Goal: Transaction & Acquisition: Purchase product/service

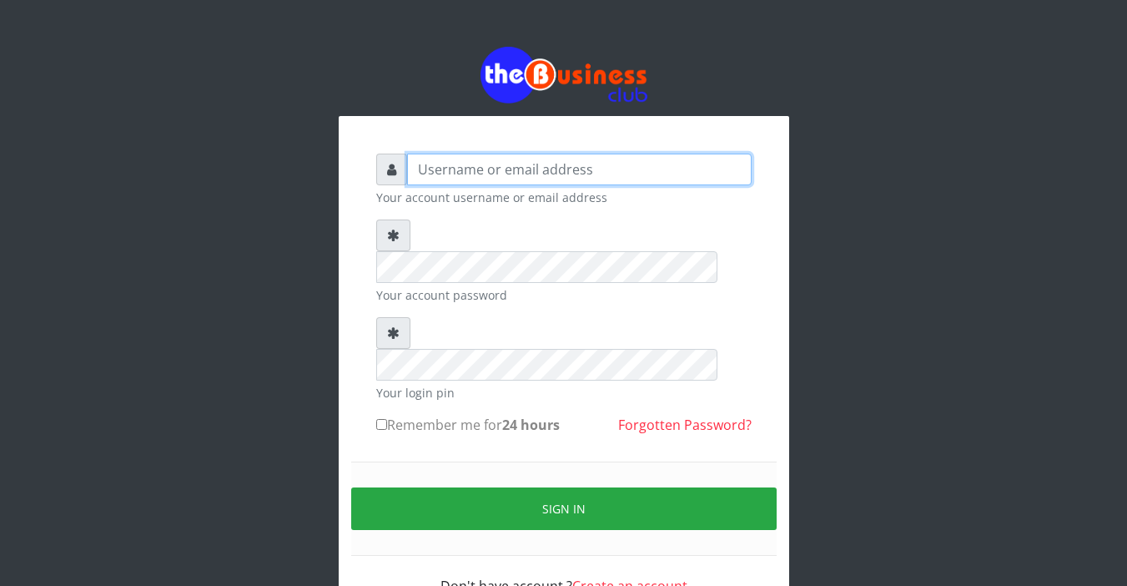
type input "Sarahadesode"
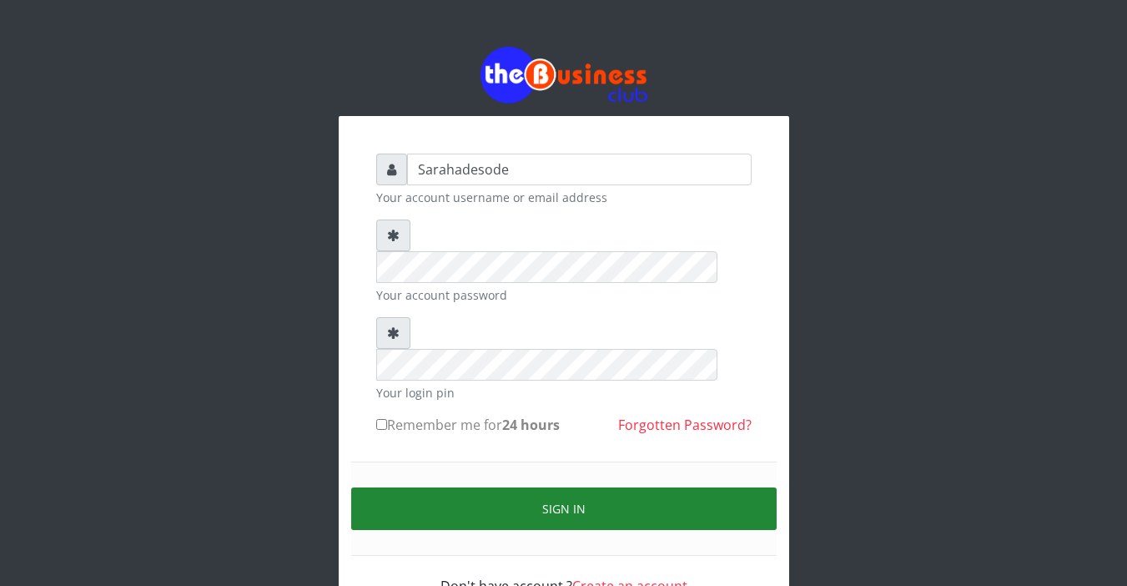
click at [547, 487] on button "Sign in" at bounding box center [564, 508] width 426 height 43
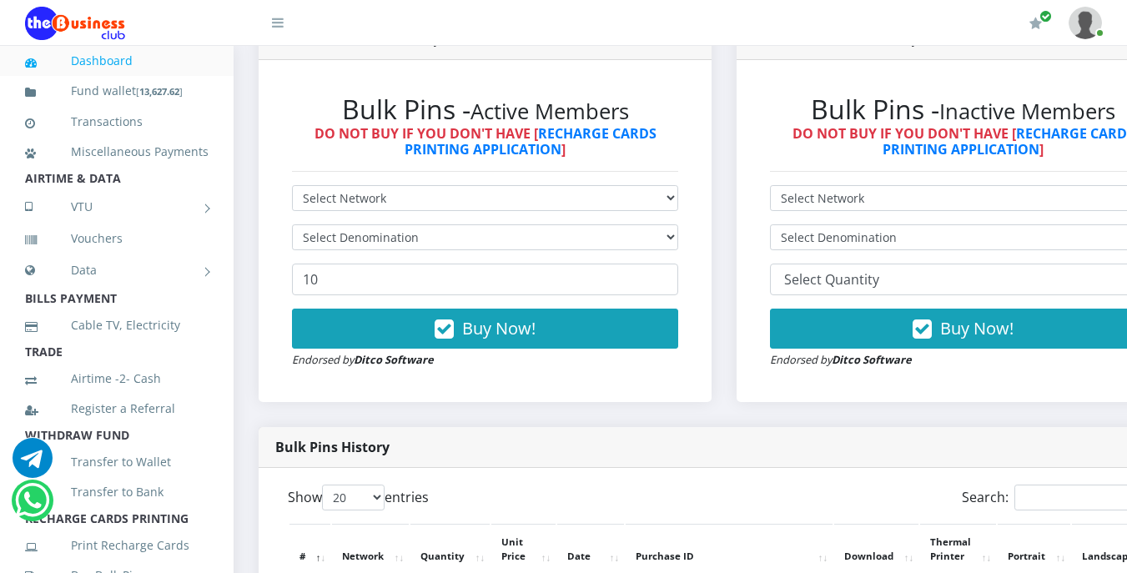
scroll to position [501, 0]
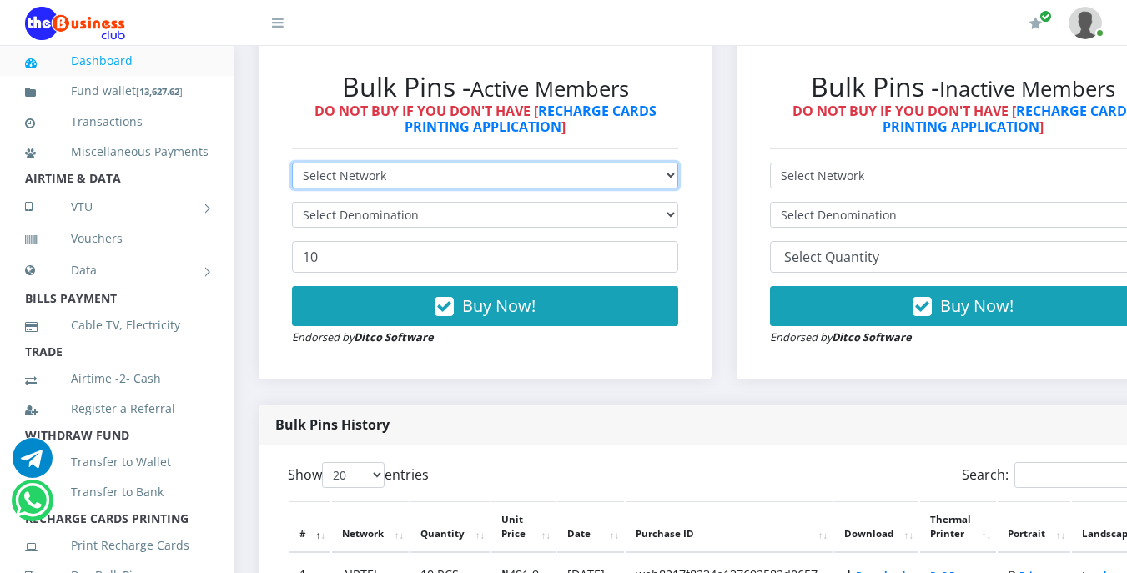
click at [408, 176] on select "Select Network MTN Globacom 9Mobile Airtel" at bounding box center [485, 176] width 386 height 26
select select "Airtel"
click at [292, 165] on select "Select Network MTN Globacom 9Mobile Airtel" at bounding box center [485, 176] width 386 height 26
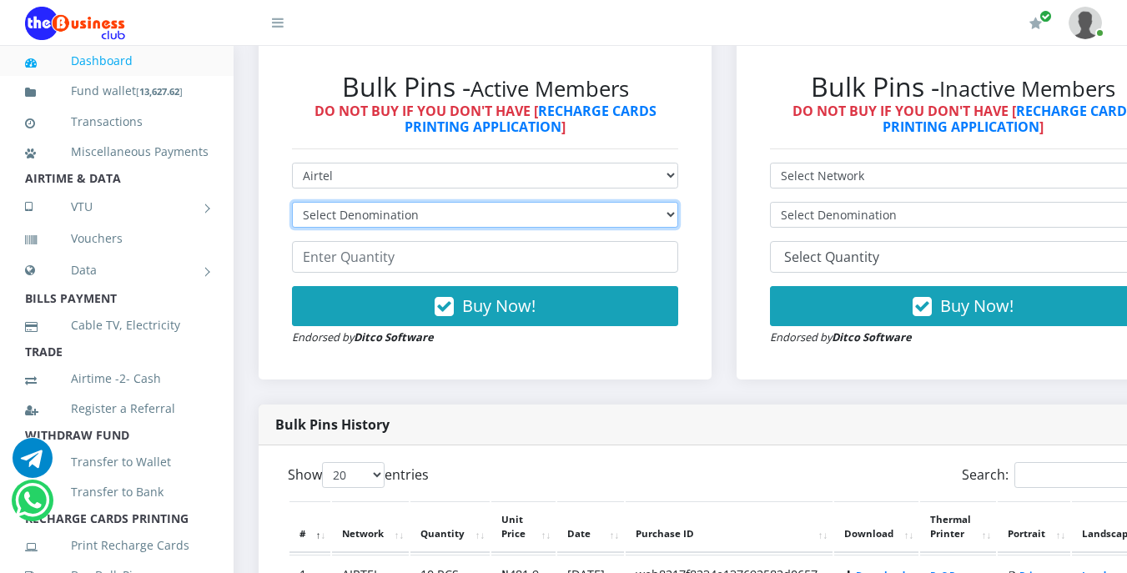
click at [415, 219] on select "Select Denomination Airtel NGN100 - ₦96.38 Airtel NGN200 - ₦192.76 Airtel NGN50…" at bounding box center [485, 215] width 386 height 26
select select "192.76-200"
click at [292, 204] on select "Select Denomination Airtel NGN100 - ₦96.38 Airtel NGN200 - ₦192.76 Airtel NGN50…" at bounding box center [485, 215] width 386 height 26
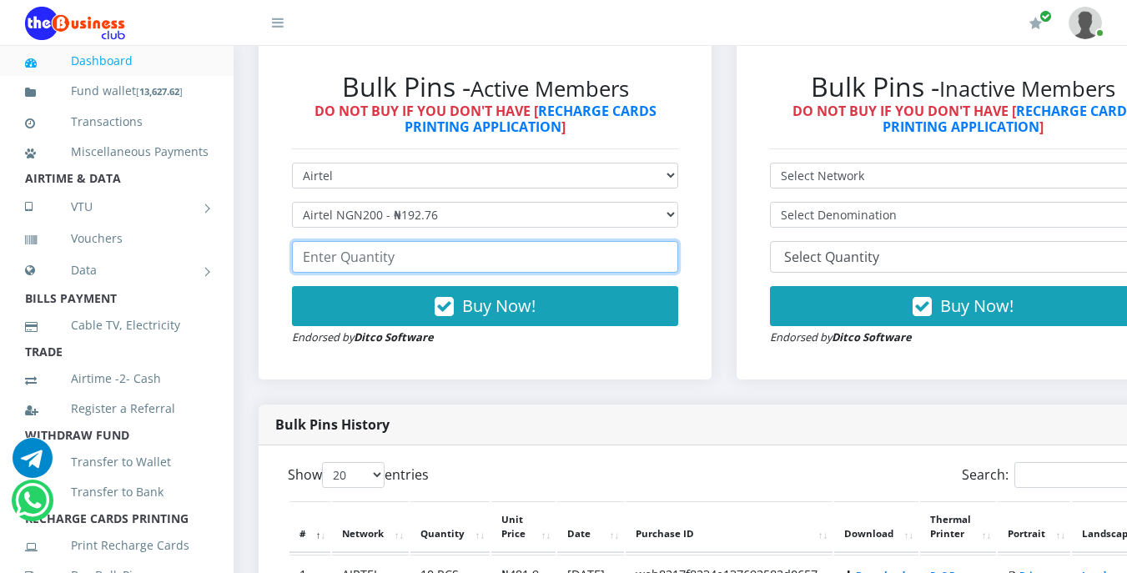
click at [424, 263] on input "number" at bounding box center [485, 257] width 386 height 32
type input "2"
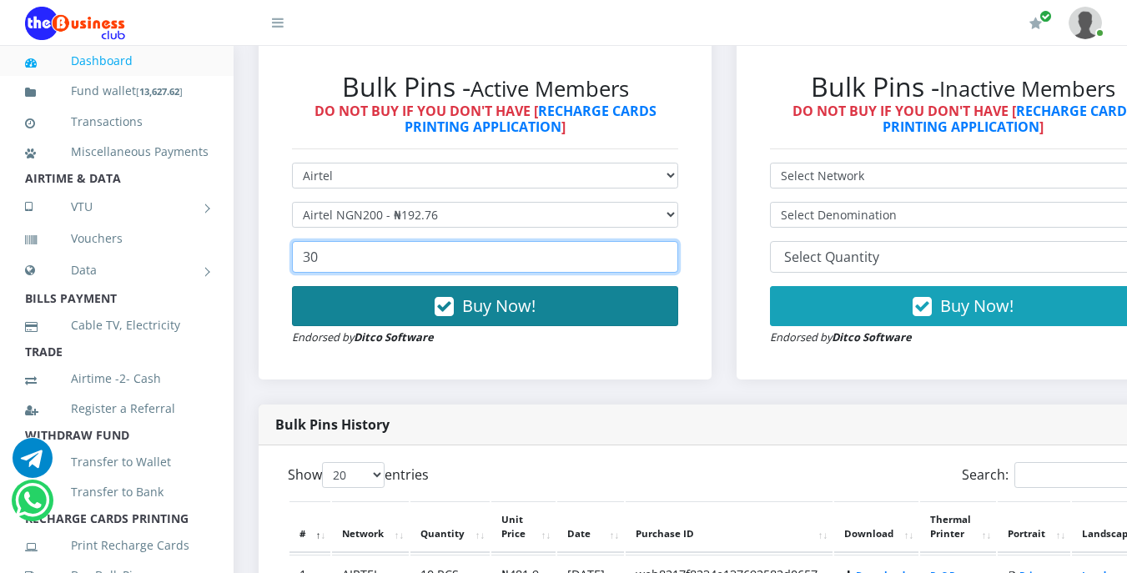
type input "30"
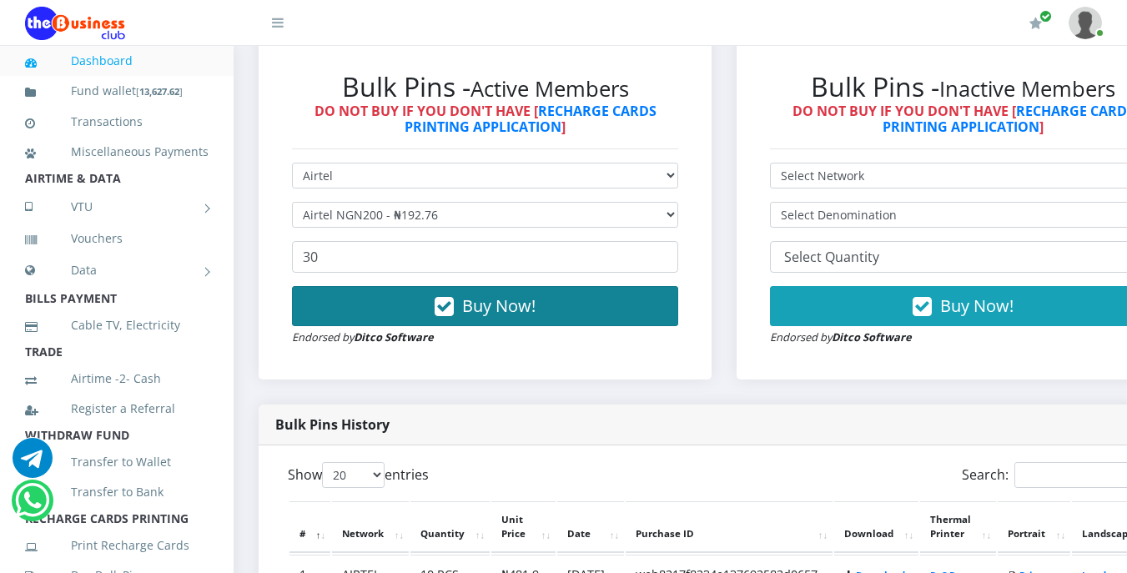
click at [467, 308] on button "Buy Now!" at bounding box center [485, 306] width 386 height 40
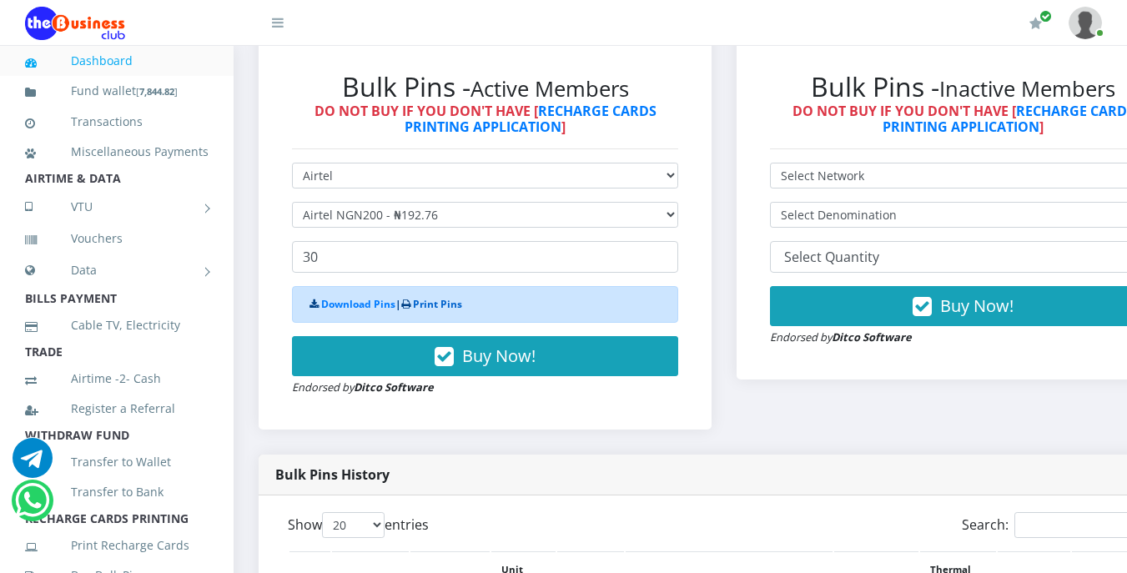
click at [451, 309] on link "Print Pins" at bounding box center [437, 304] width 49 height 14
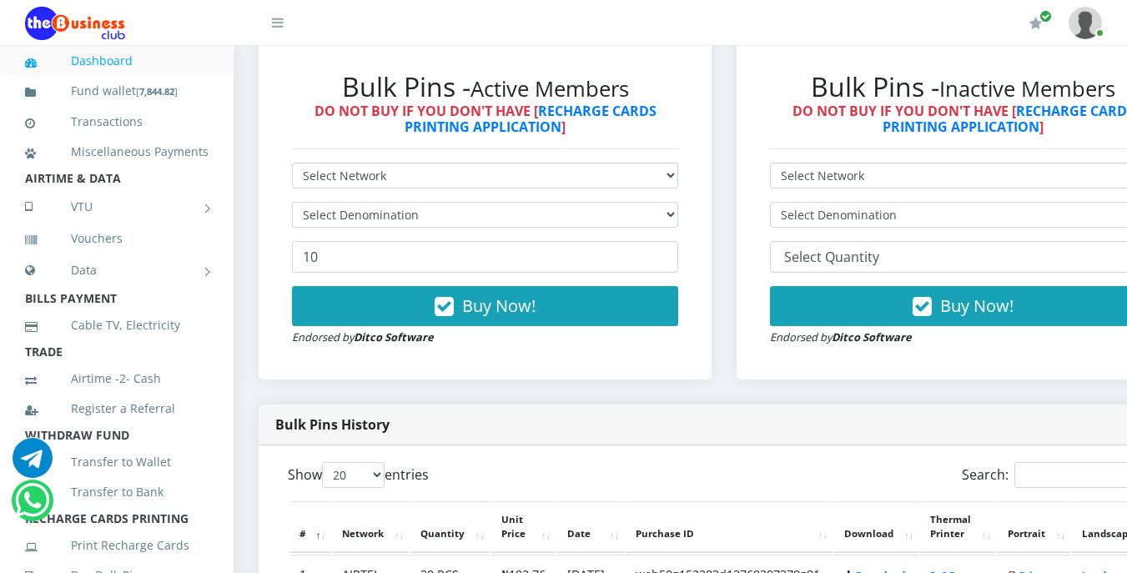
click at [125, 190] on li "AIRTIME & DATA" at bounding box center [117, 178] width 234 height 23
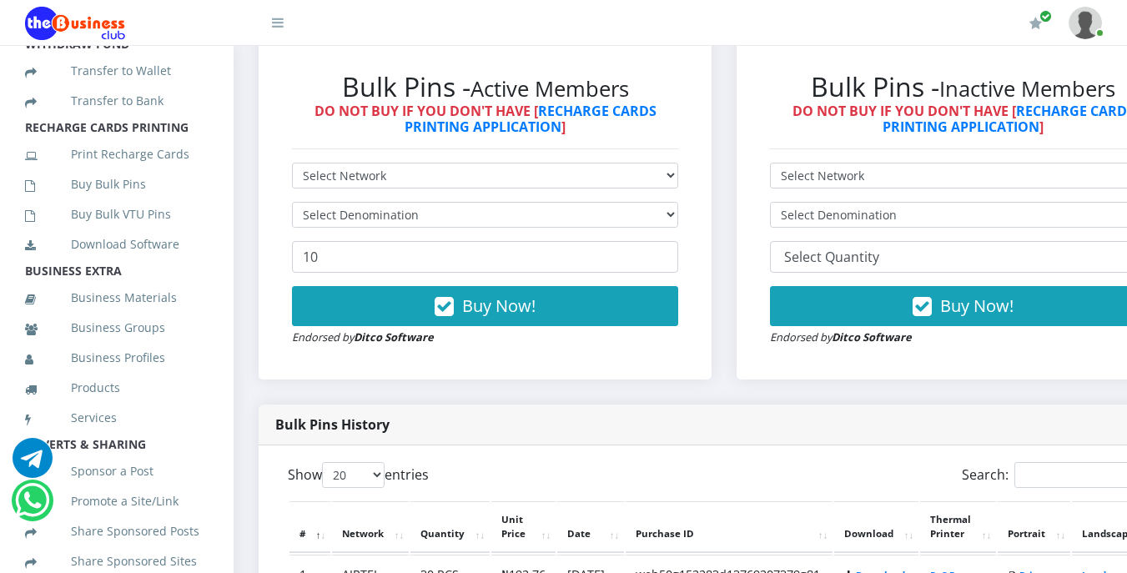
scroll to position [401, 0]
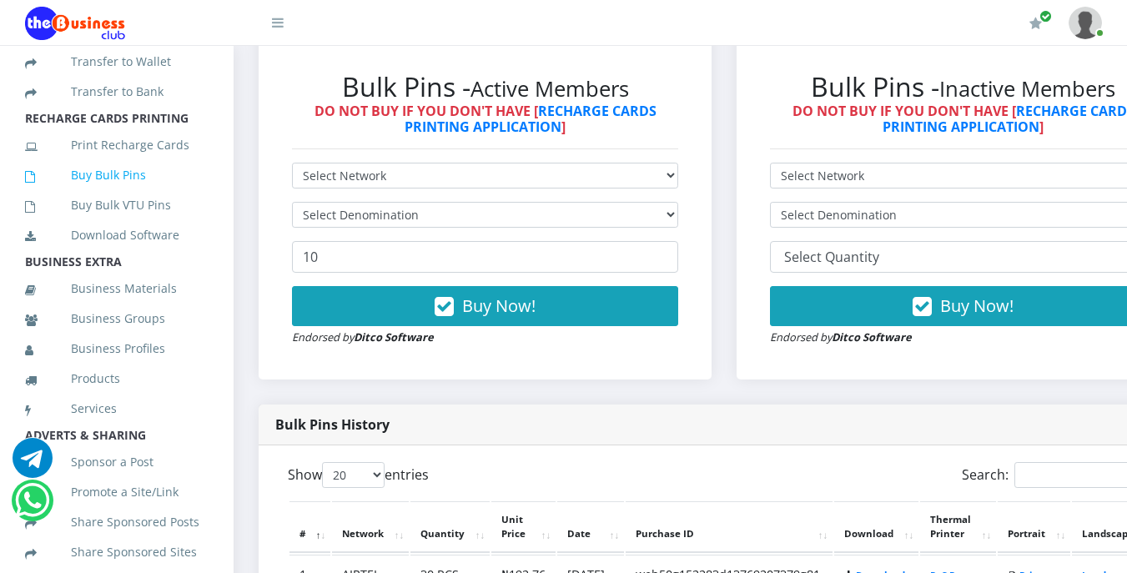
click at [125, 194] on link "Buy Bulk Pins" at bounding box center [117, 175] width 184 height 38
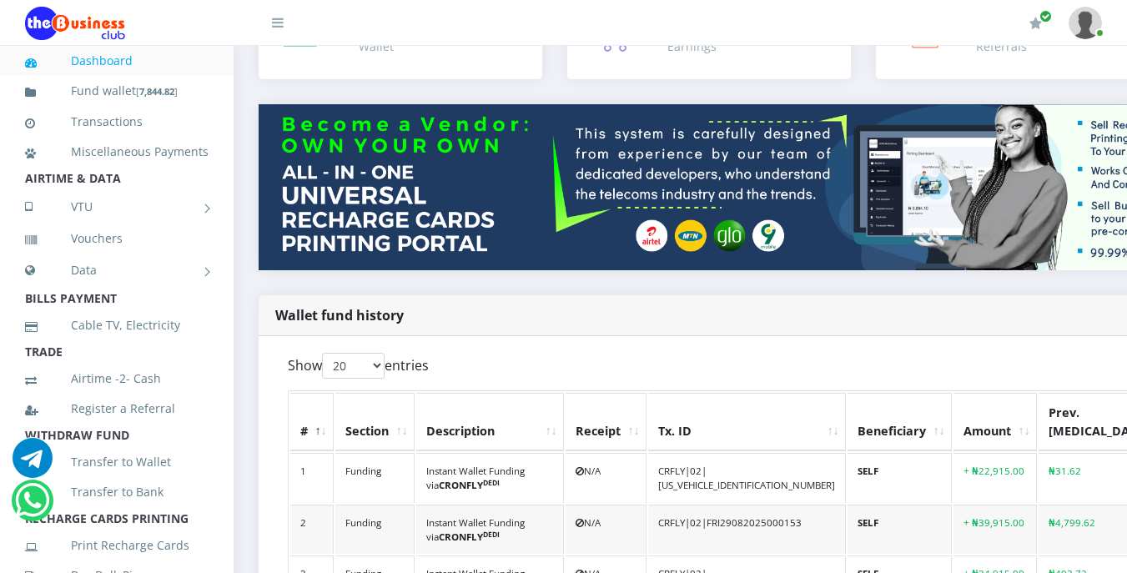
scroll to position [67, 0]
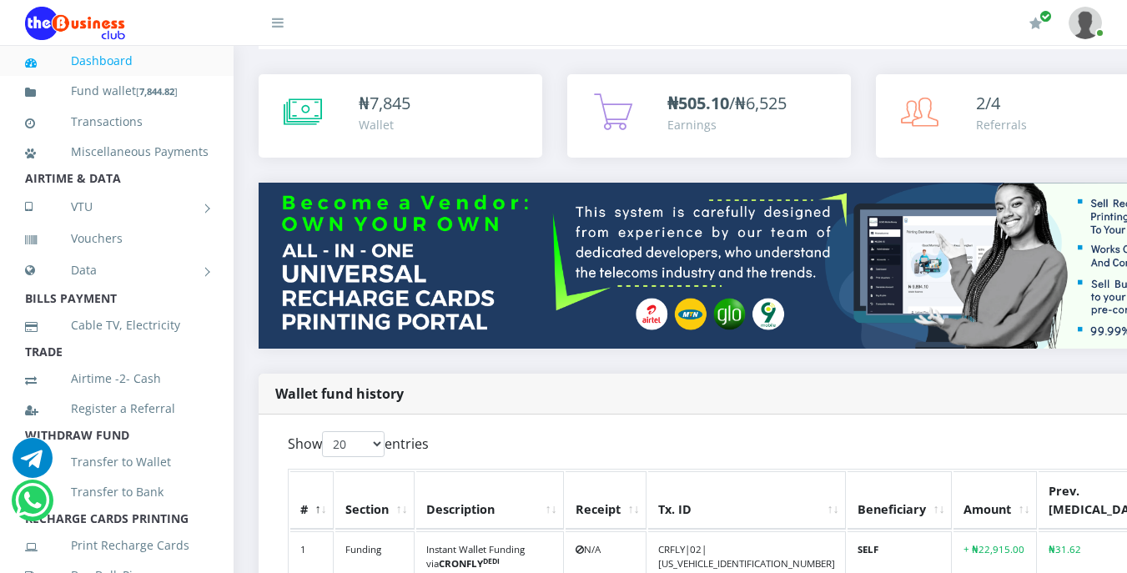
click at [174, 190] on li "AIRTIME & DATA" at bounding box center [117, 178] width 234 height 23
click at [143, 190] on li "AIRTIME & DATA" at bounding box center [117, 178] width 234 height 23
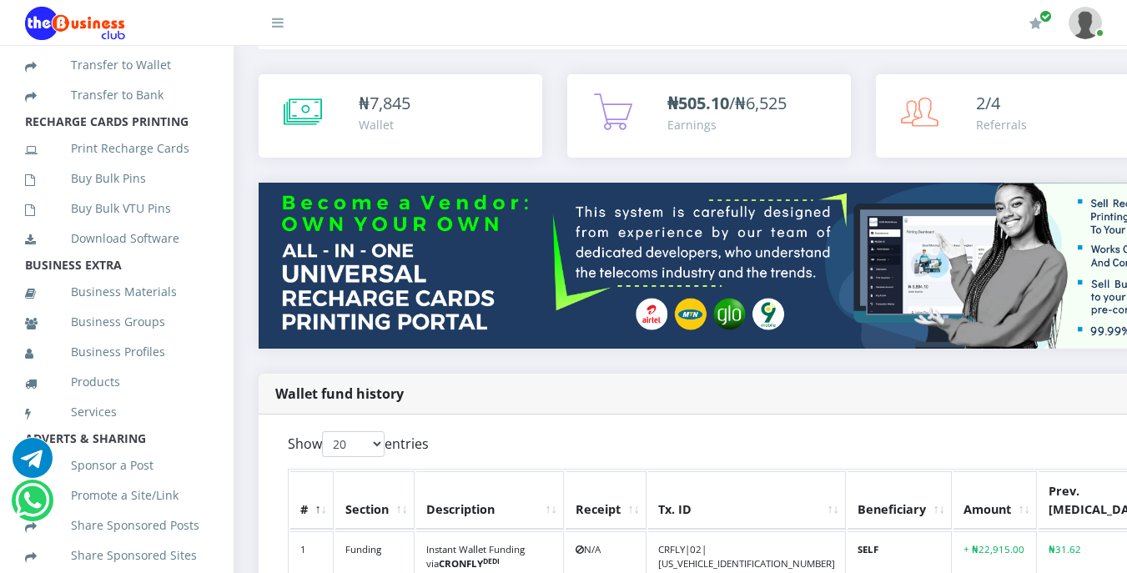
scroll to position [401, 0]
click at [143, 194] on link "Buy Bulk Pins" at bounding box center [117, 175] width 184 height 38
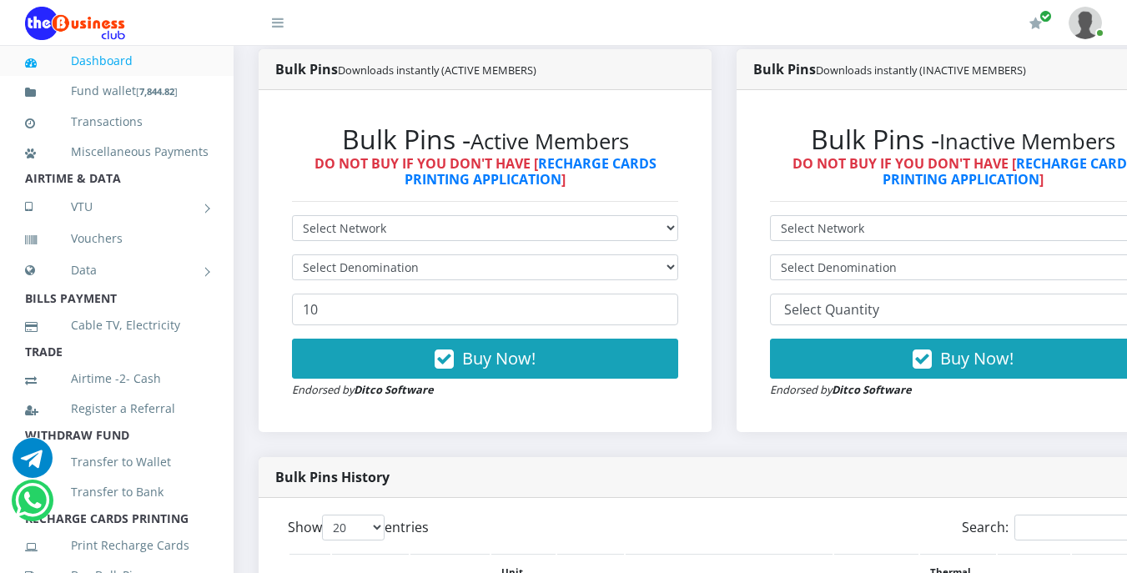
scroll to position [534, 0]
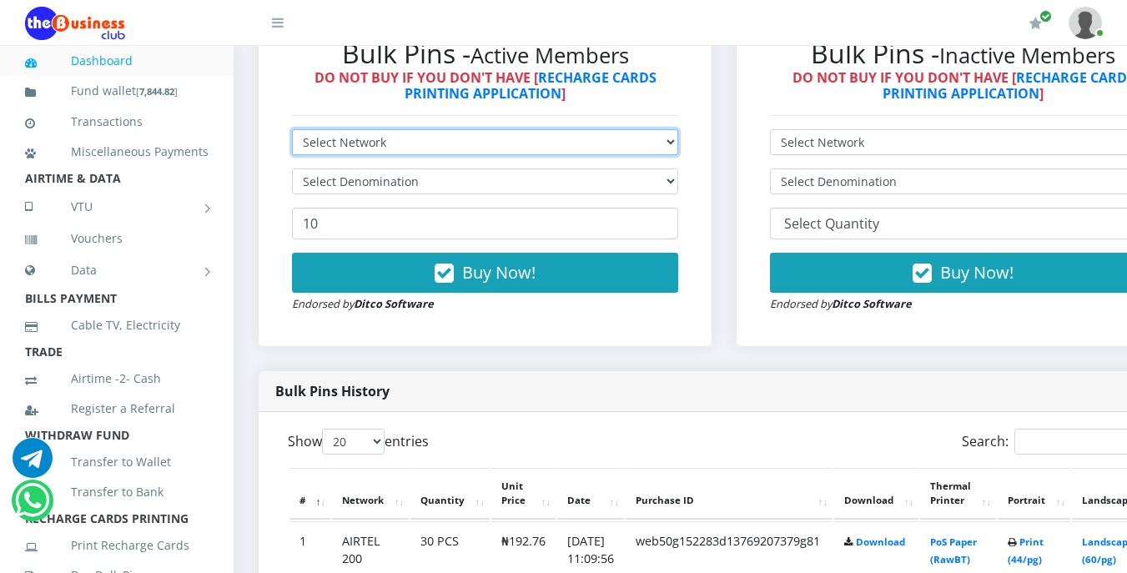
click at [396, 141] on select "Select Network MTN Globacom 9Mobile Airtel" at bounding box center [485, 142] width 386 height 26
select select "Glo"
click at [292, 132] on select "Select Network MTN Globacom 9Mobile Airtel" at bounding box center [485, 142] width 386 height 26
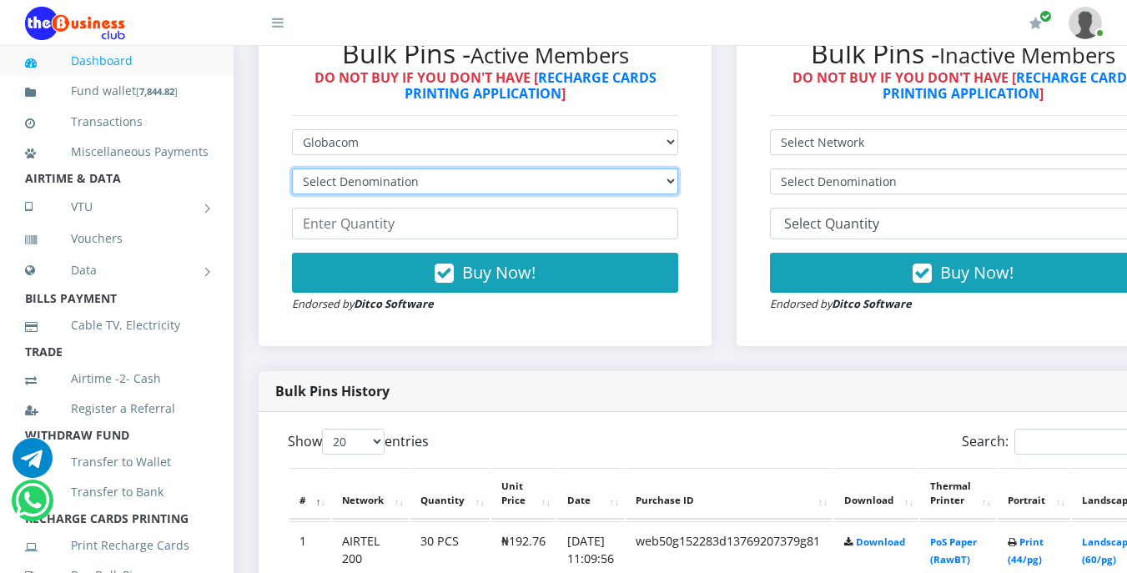
click at [421, 184] on select "Select Denomination Glo NGN100 - ₦96.55 Glo NGN200 - ₦193.10 Glo NGN500 - ₦482.…" at bounding box center [485, 182] width 386 height 26
select select "96.55-100"
click at [292, 171] on select "Select Denomination Glo NGN100 - ₦96.55 Glo NGN200 - ₦193.10 Glo NGN500 - ₦482.…" at bounding box center [485, 182] width 386 height 26
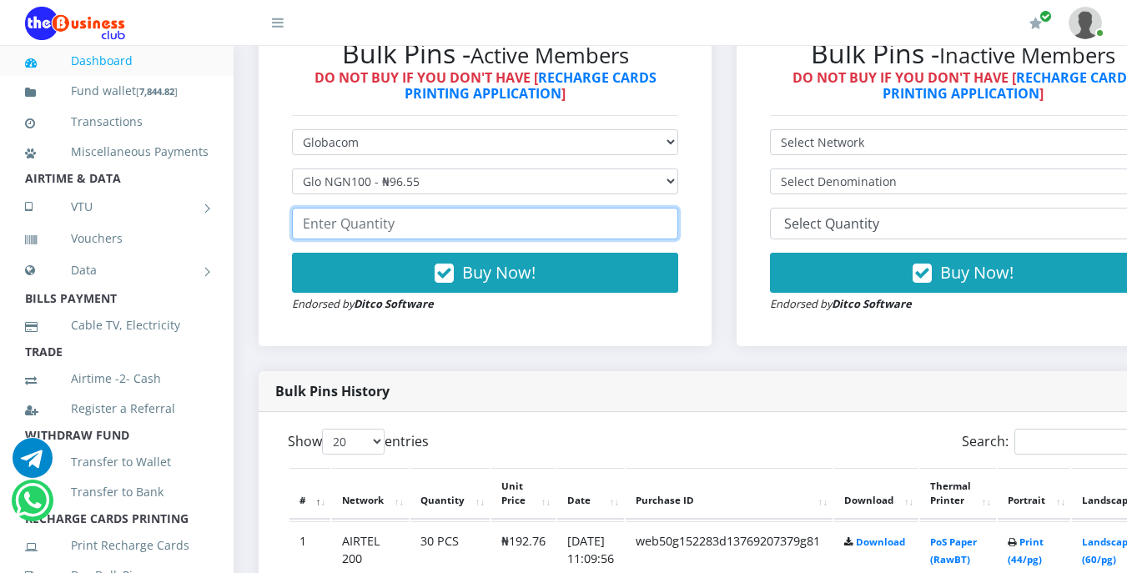
click at [406, 231] on input "number" at bounding box center [485, 224] width 386 height 32
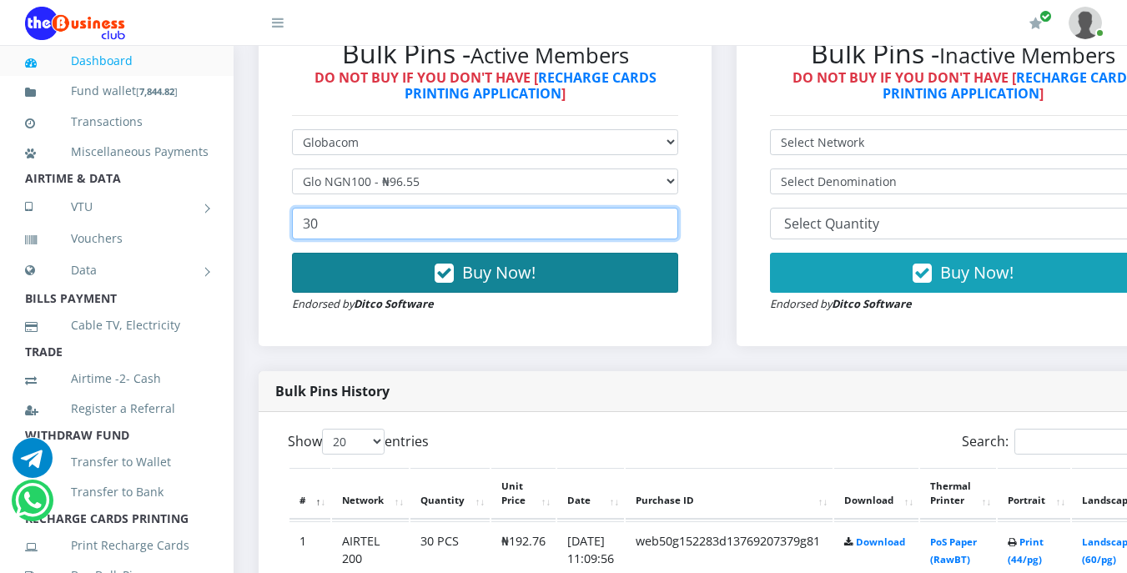
type input "30"
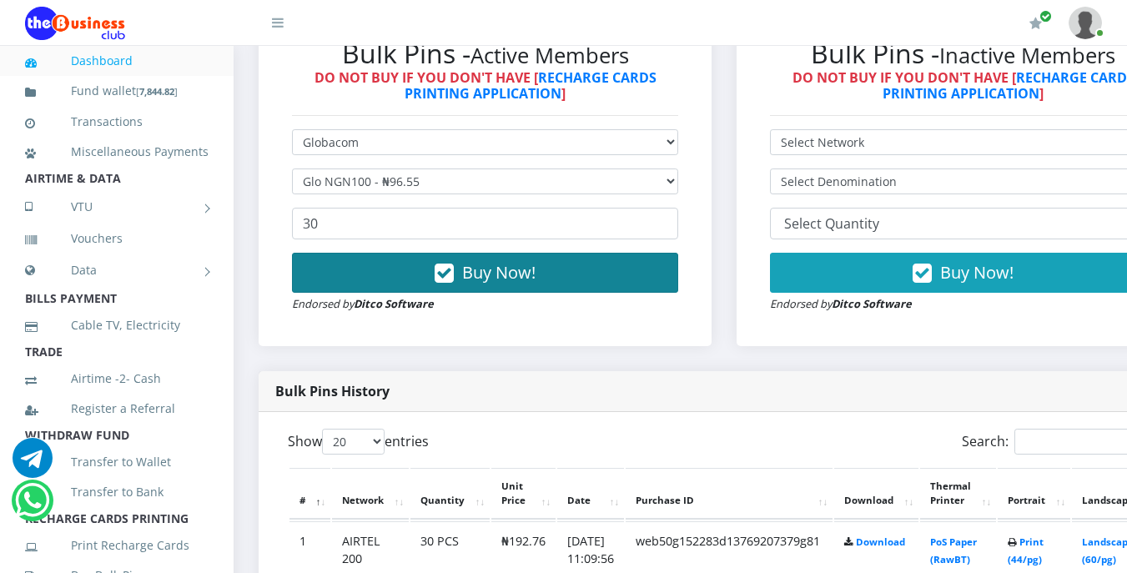
click at [466, 269] on button "Buy Now!" at bounding box center [485, 273] width 386 height 40
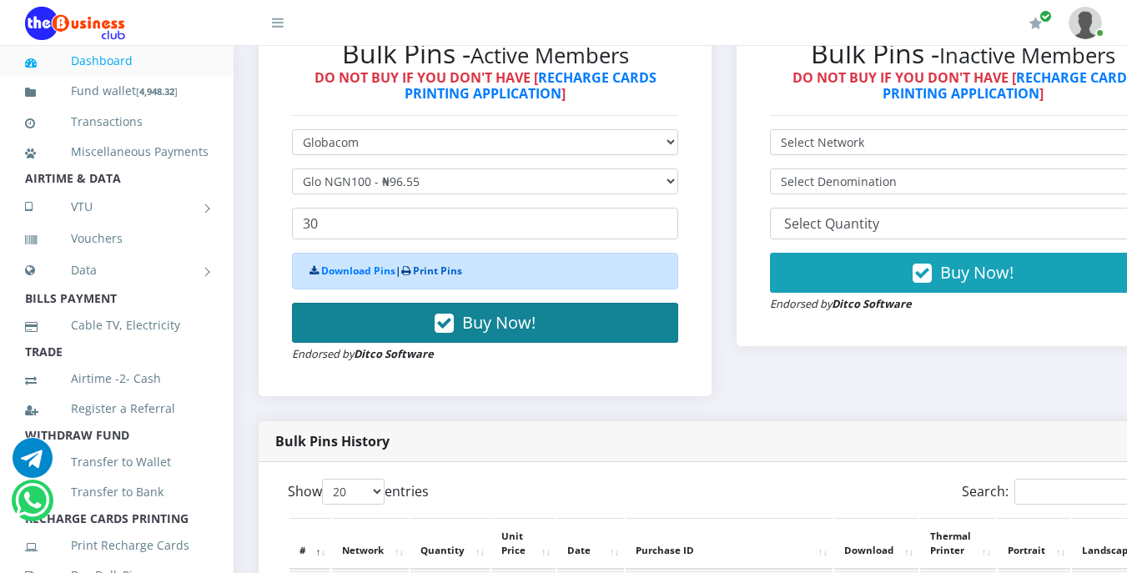
click at [462, 269] on link "Print Pins" at bounding box center [437, 271] width 49 height 14
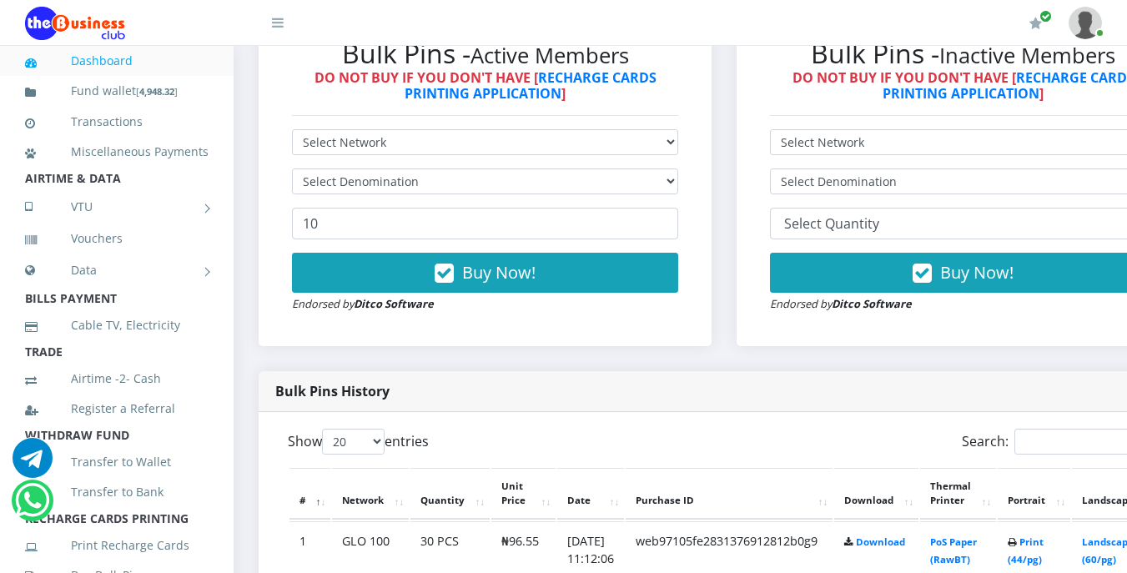
click at [123, 190] on li "AIRTIME & DATA" at bounding box center [117, 178] width 234 height 23
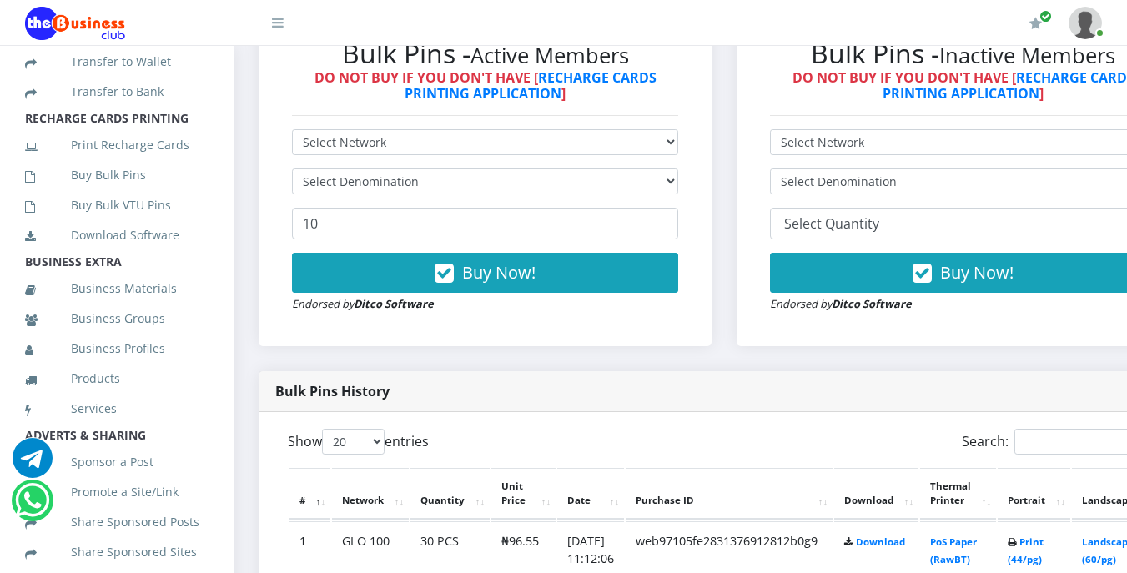
scroll to position [434, 0]
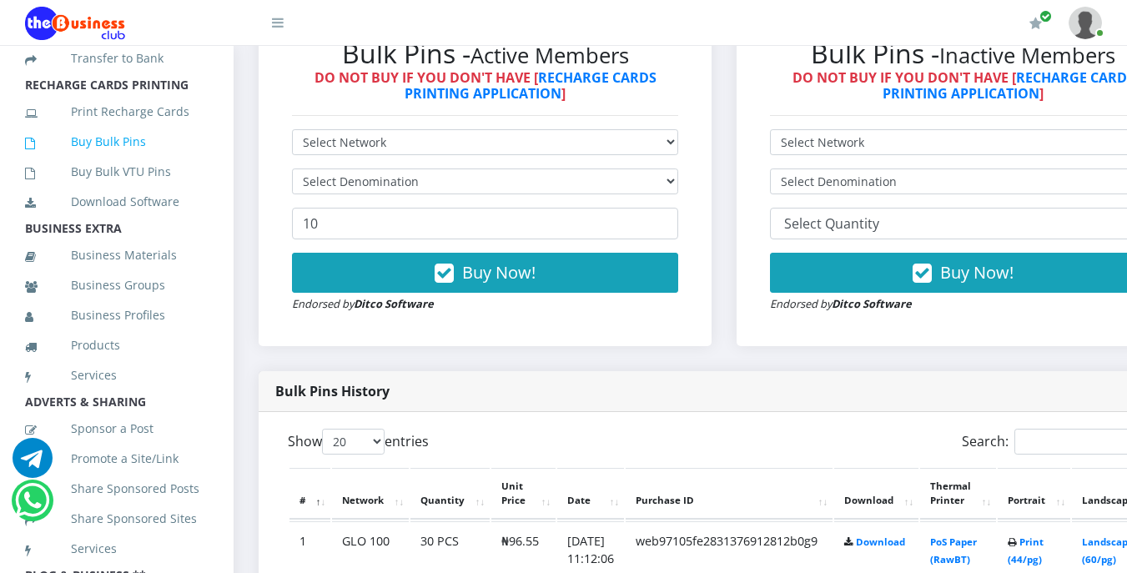
click at [145, 161] on link "Buy Bulk Pins" at bounding box center [117, 142] width 184 height 38
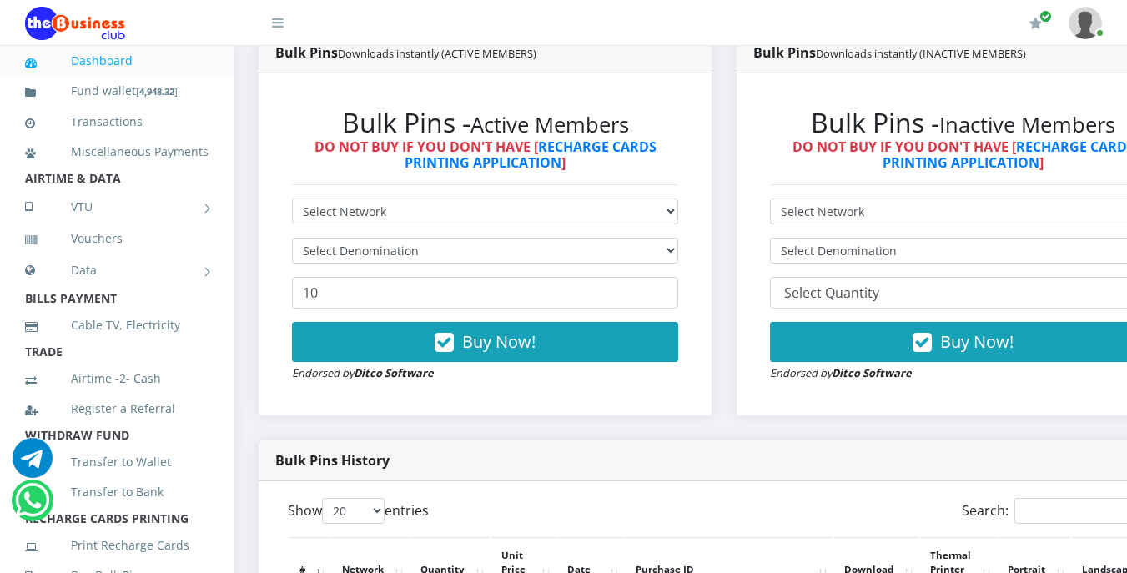
scroll to position [467, 0]
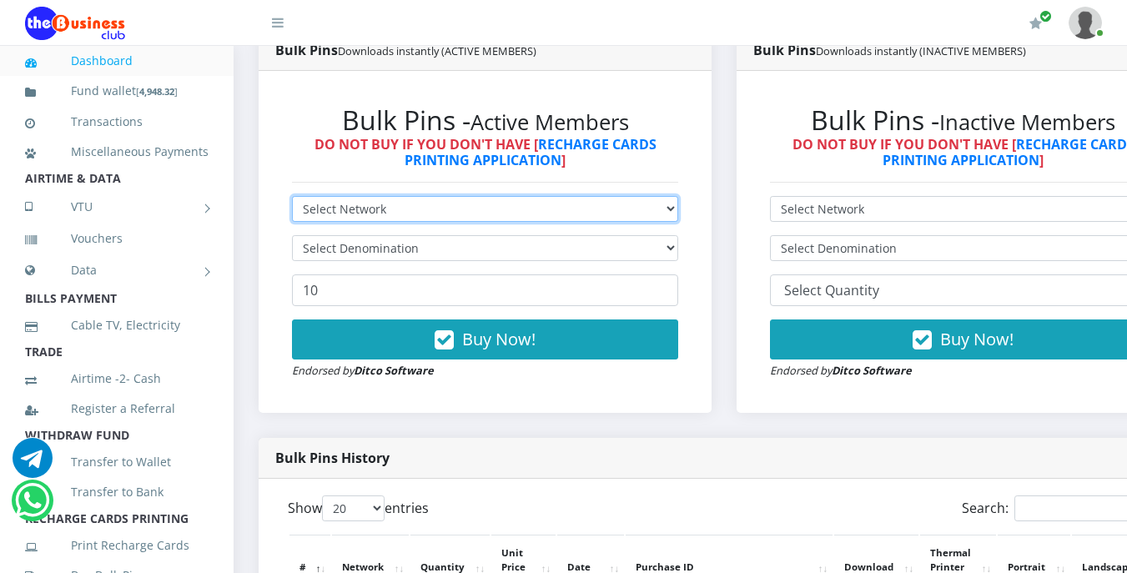
click at [415, 209] on select "Select Network MTN Globacom 9Mobile Airtel" at bounding box center [485, 209] width 386 height 26
click at [416, 209] on select "Select Network MTN Globacom 9Mobile Airtel" at bounding box center [485, 209] width 386 height 26
click at [428, 210] on select "Select Network MTN Globacom 9Mobile Airtel" at bounding box center [485, 209] width 386 height 26
select select "Glo"
click at [292, 199] on select "Select Network MTN Globacom 9Mobile Airtel" at bounding box center [485, 209] width 386 height 26
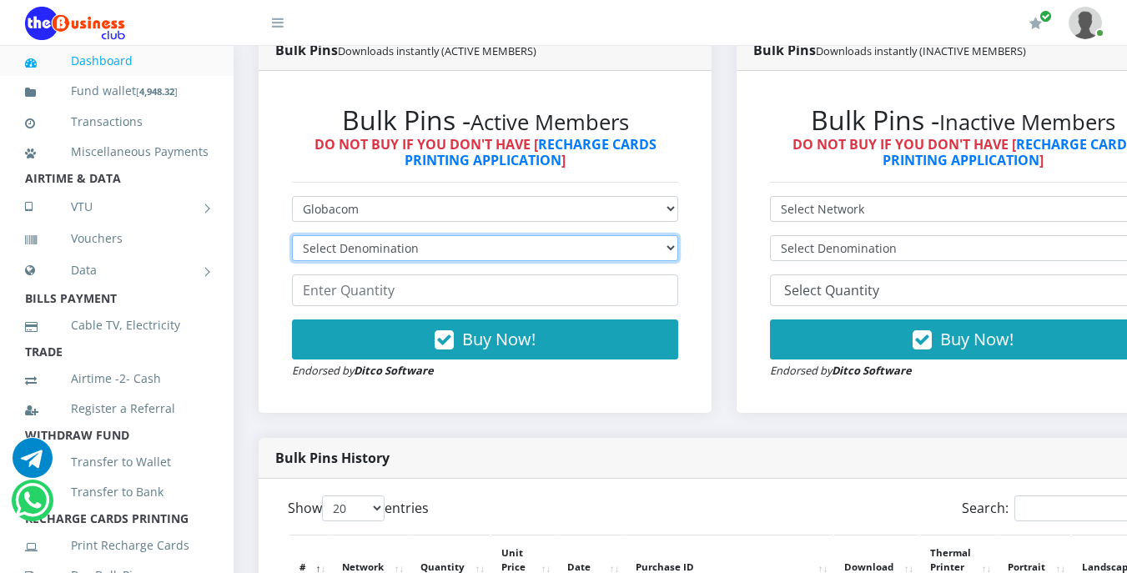
click at [434, 244] on select "Select Denomination Glo NGN100 - ₦96.55 Glo NGN200 - ₦193.10 Glo NGN500 - ₦482.…" at bounding box center [485, 248] width 386 height 26
select select "482.75-500"
click at [292, 238] on select "Select Denomination Glo NGN100 - ₦96.55 Glo NGN200 - ₦193.10 Glo NGN500 - ₦482.…" at bounding box center [485, 248] width 386 height 26
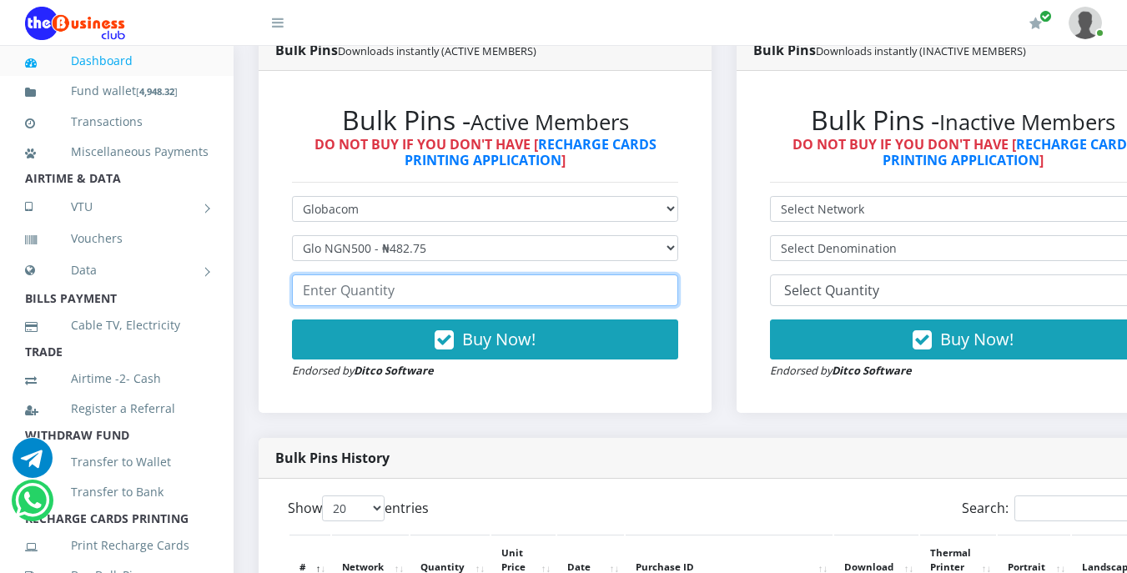
click at [425, 295] on input "number" at bounding box center [485, 291] width 386 height 32
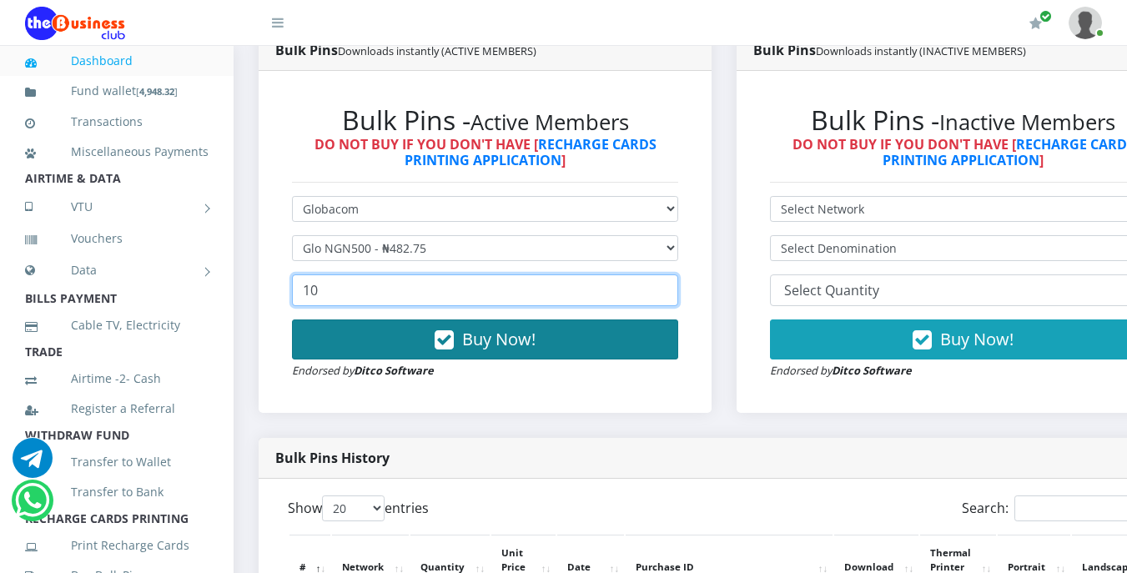
type input "10"
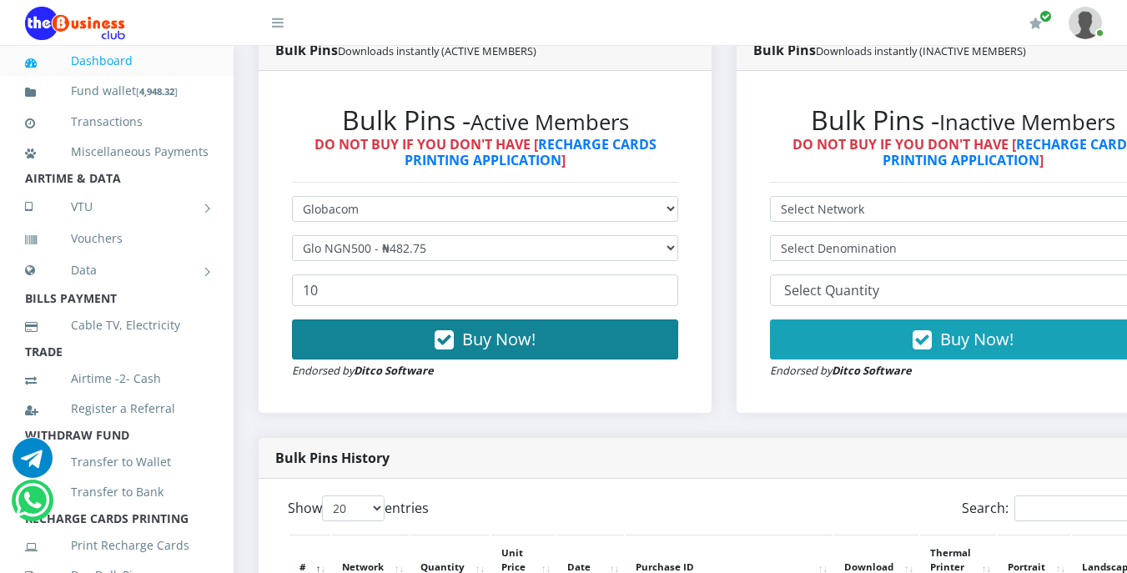
click at [470, 340] on span "Buy Now!" at bounding box center [498, 339] width 73 height 23
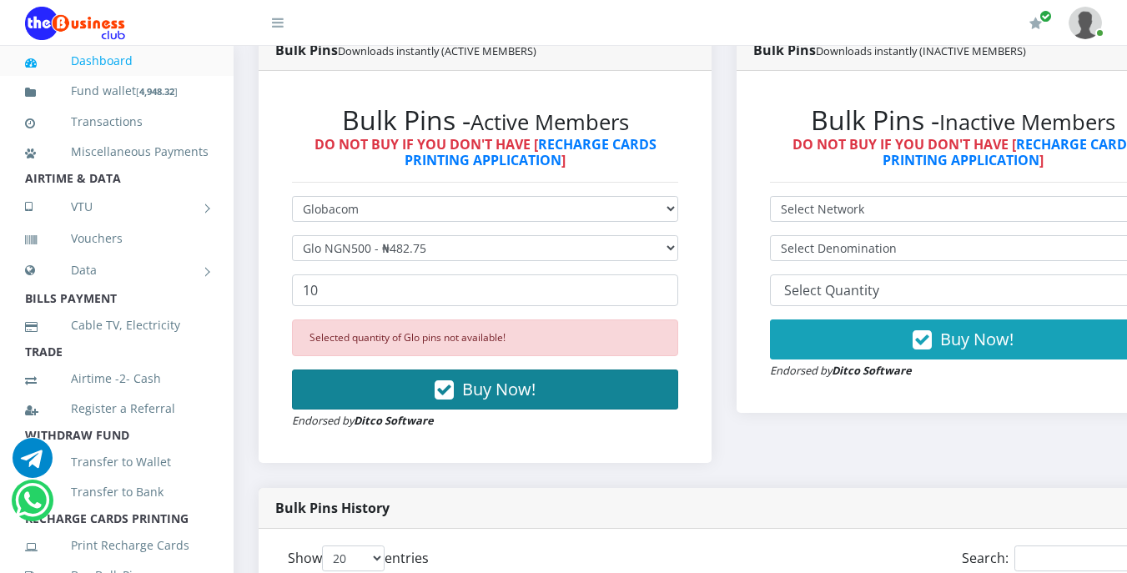
click at [478, 388] on span "Buy Now!" at bounding box center [498, 389] width 73 height 23
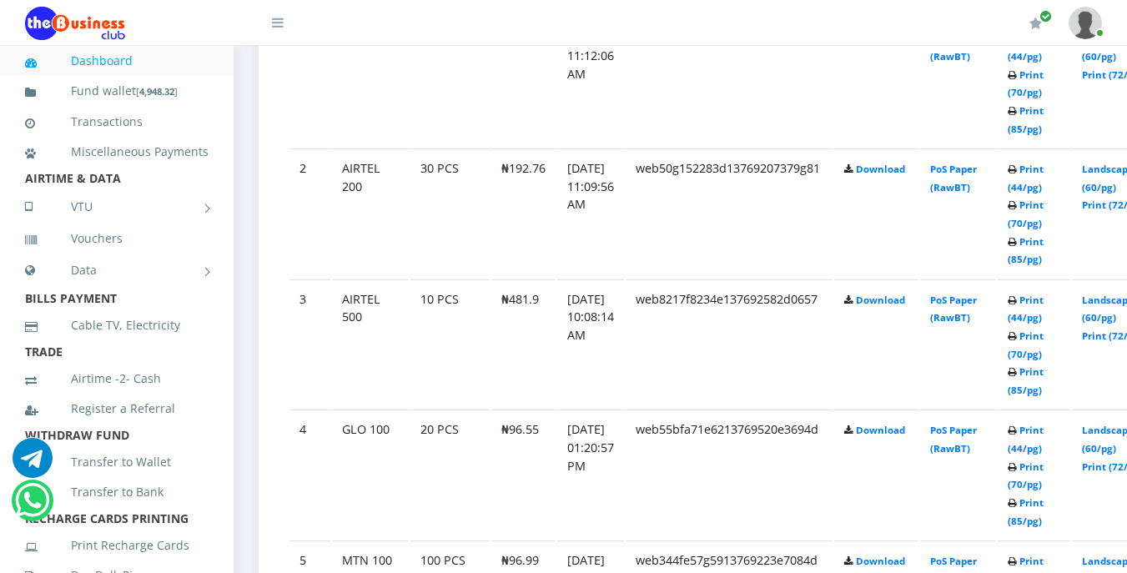
scroll to position [1101, 0]
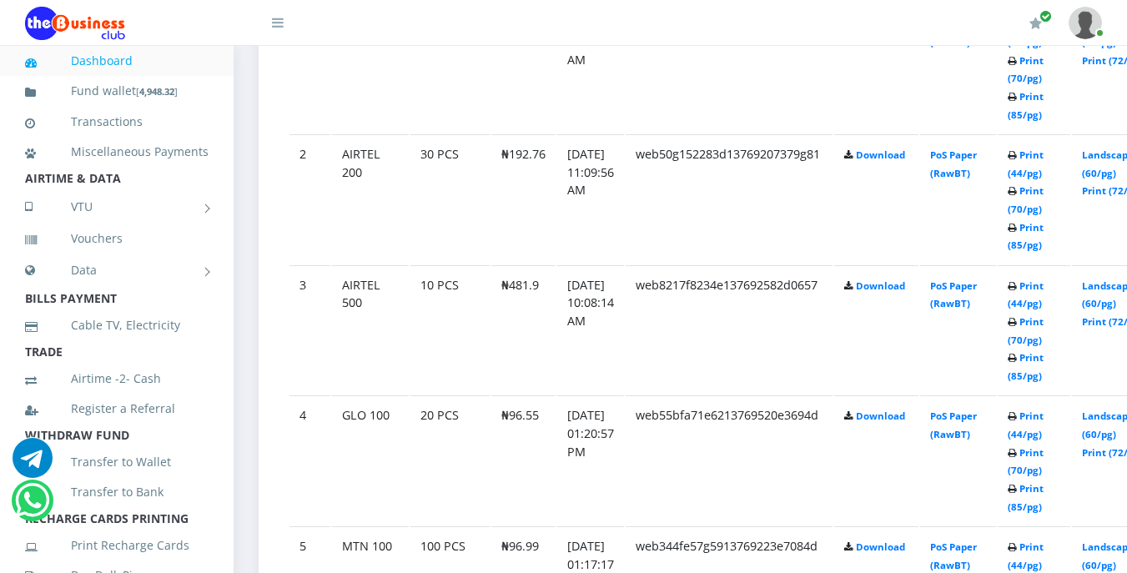
click at [1040, 134] on td "Print (44/pg) Print (70/pg) Print (85/pg)" at bounding box center [1034, 68] width 73 height 129
click at [1044, 290] on link "Print (44/pg)" at bounding box center [1026, 295] width 36 height 31
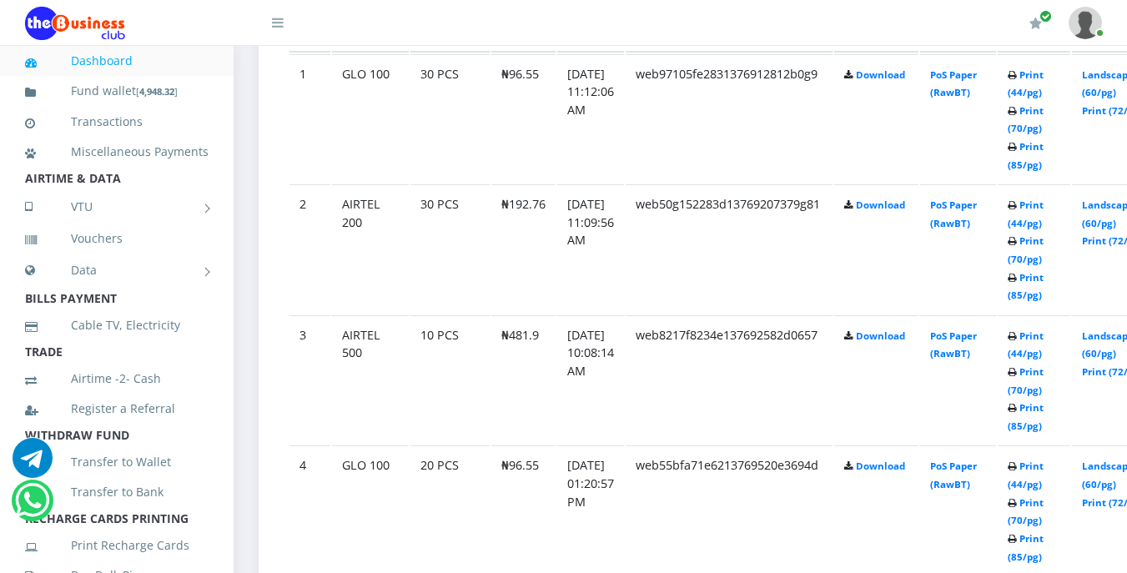
scroll to position [968, 0]
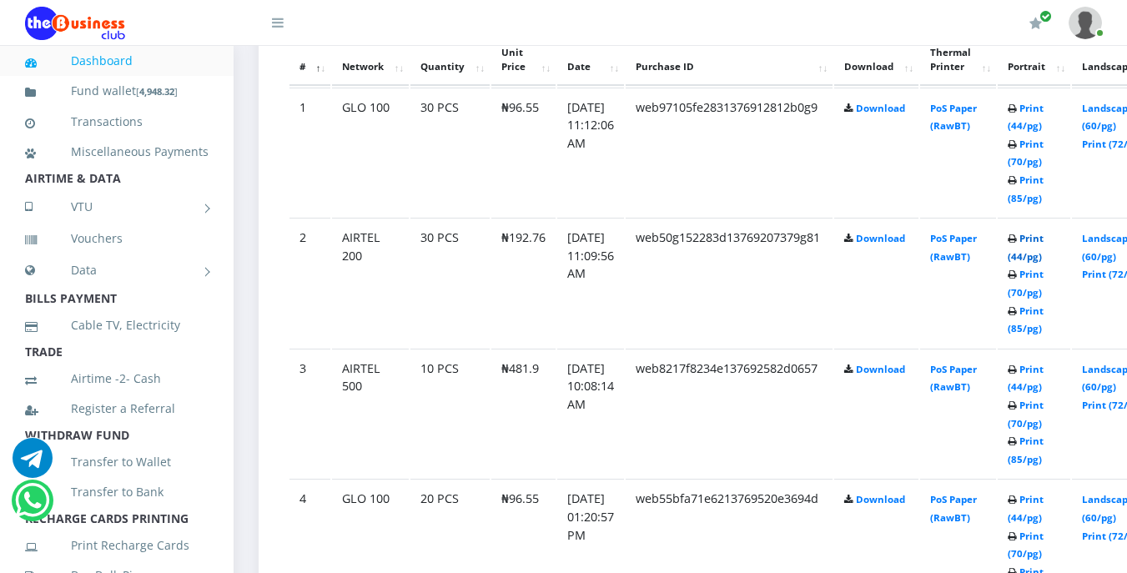
click at [1044, 241] on link "Print (44/pg)" at bounding box center [1026, 247] width 36 height 31
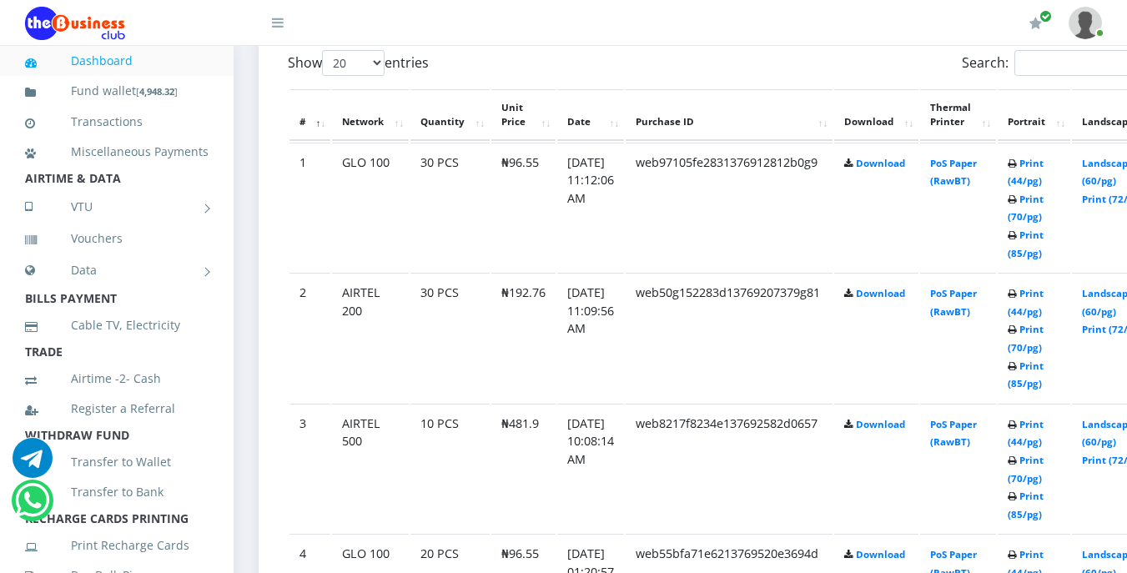
scroll to position [968, 0]
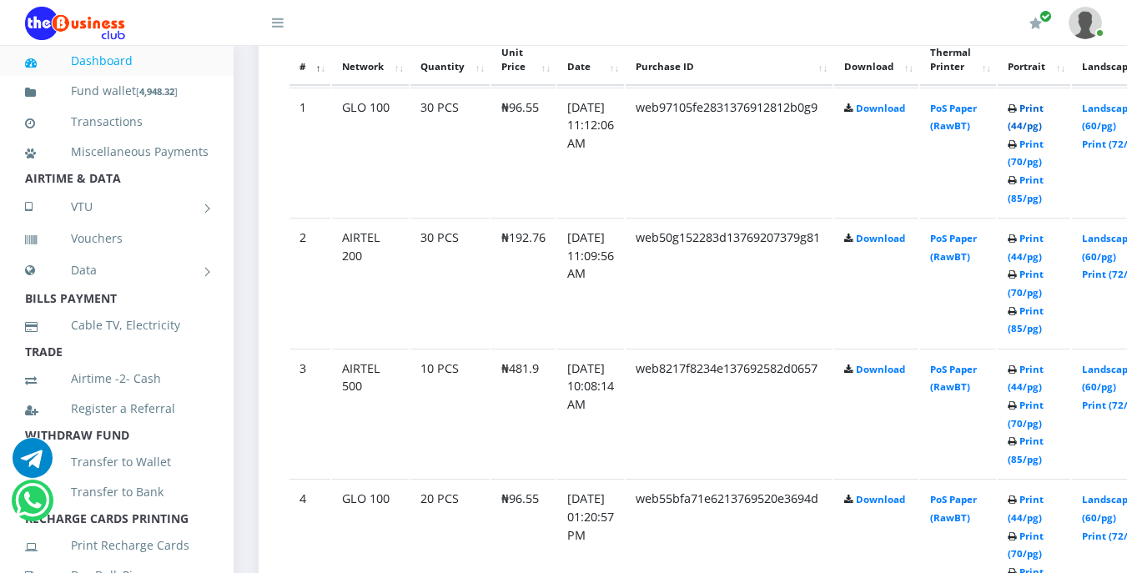
click at [1044, 113] on link "Print (44/pg)" at bounding box center [1026, 117] width 36 height 31
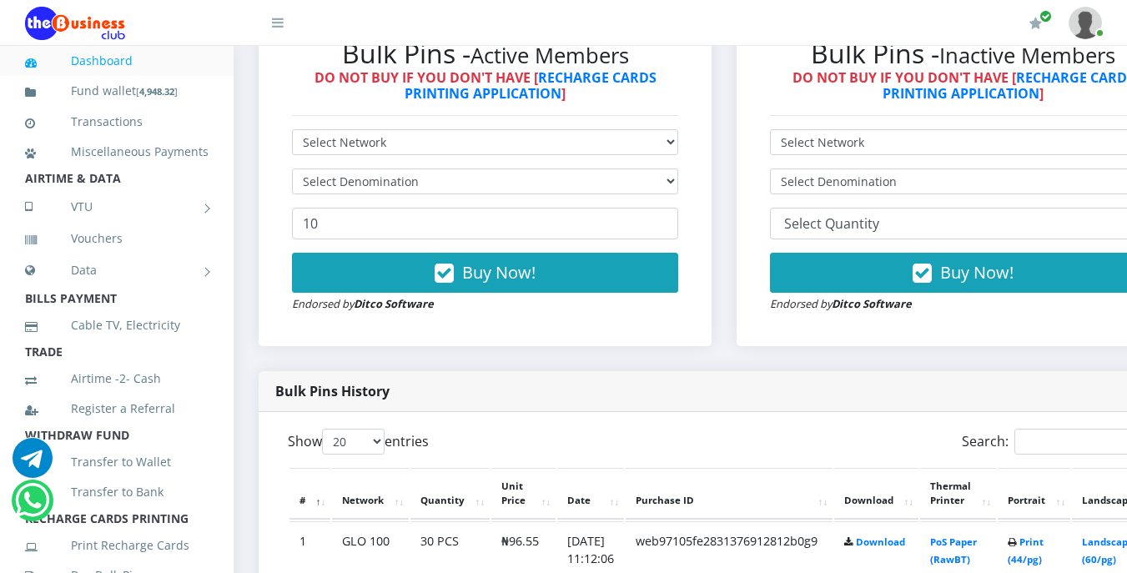
scroll to position [501, 0]
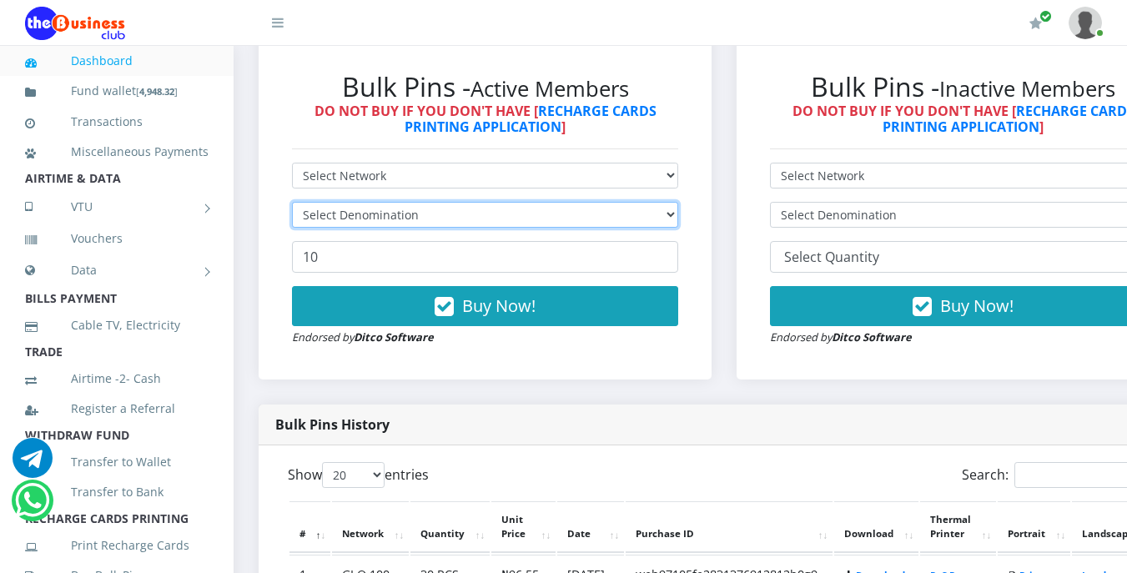
click at [449, 214] on select "Select Denomination" at bounding box center [485, 215] width 386 height 26
click at [159, 190] on li "AIRTIME & DATA" at bounding box center [117, 178] width 234 height 23
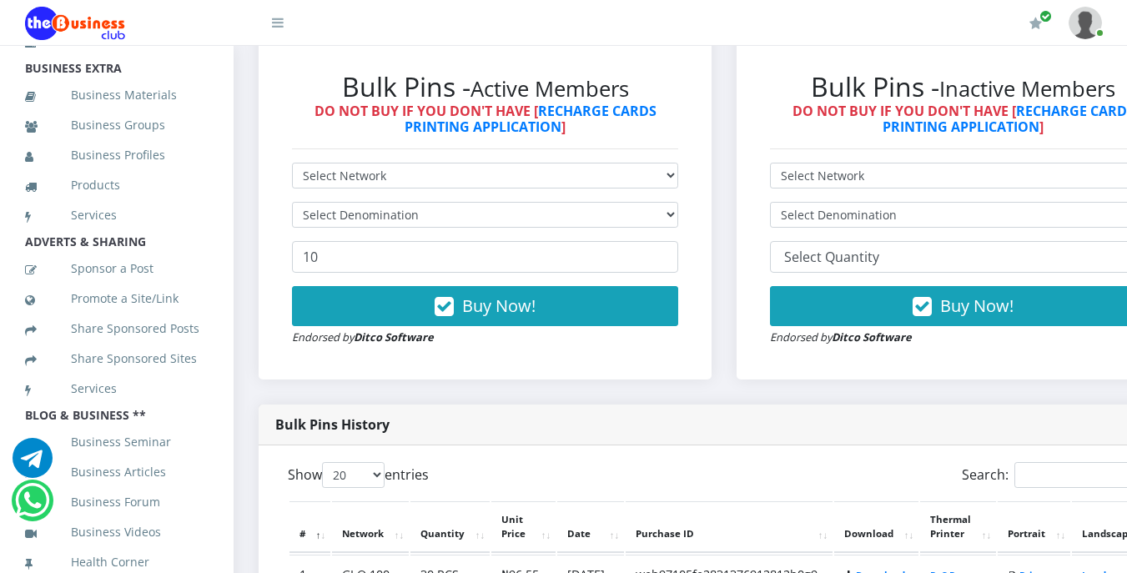
scroll to position [534, 0]
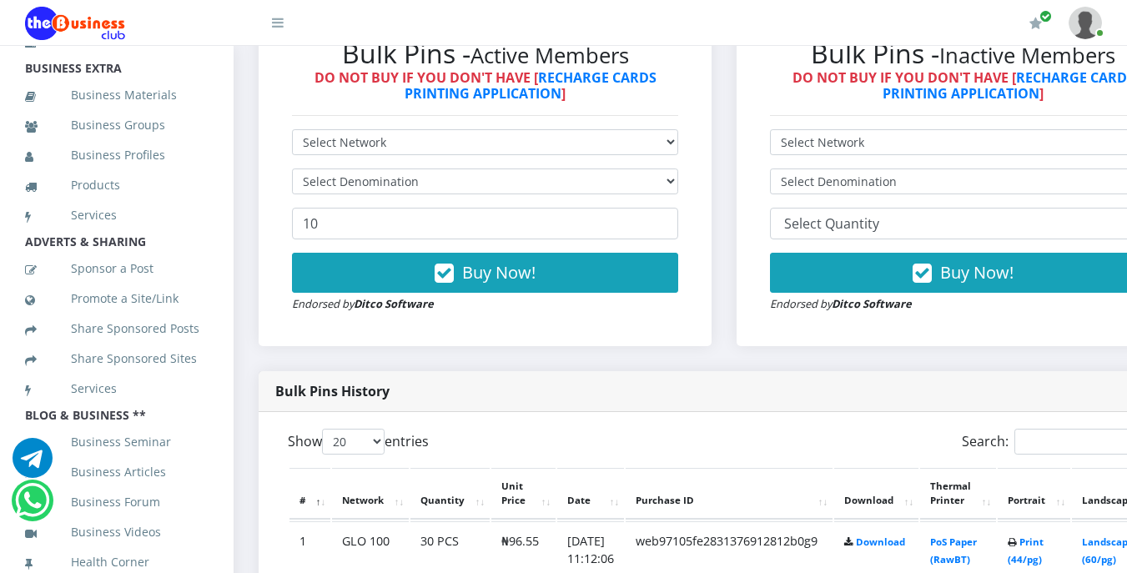
click at [162, 230] on li "ADVERTS & SHARING" at bounding box center [117, 241] width 234 height 23
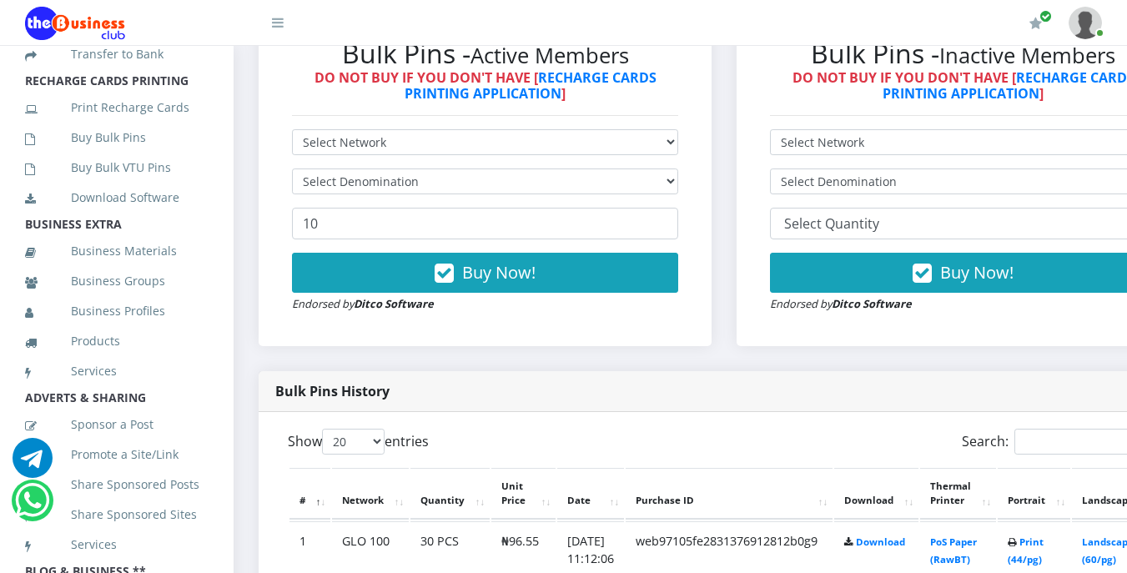
scroll to position [437, 0]
click at [149, 158] on link "Buy Bulk Pins" at bounding box center [117, 138] width 184 height 38
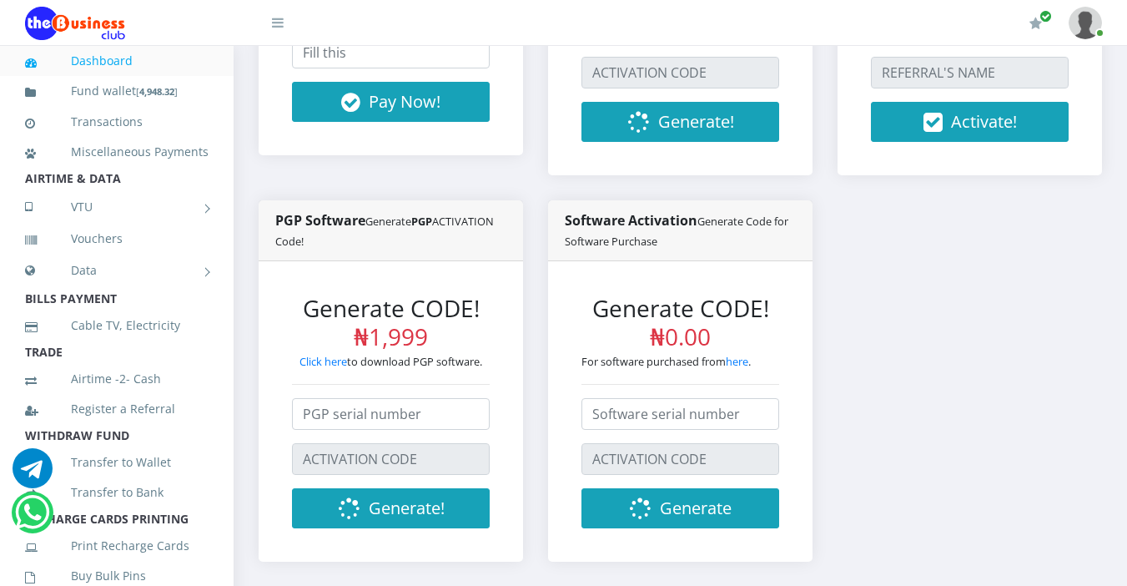
scroll to position [701, 0]
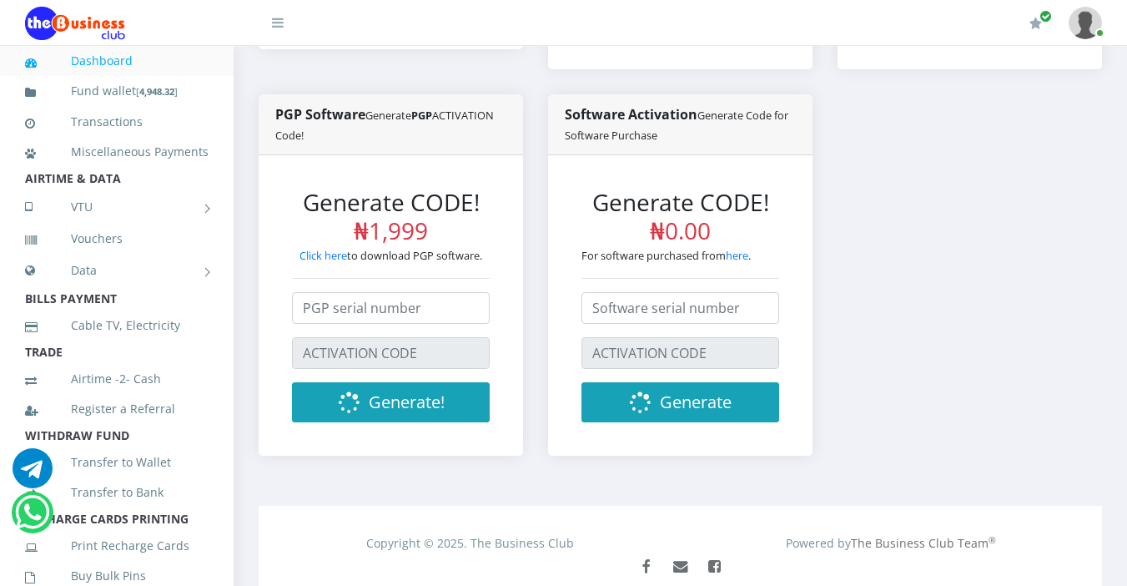
click at [146, 190] on li "AIRTIME & DATA" at bounding box center [117, 178] width 234 height 23
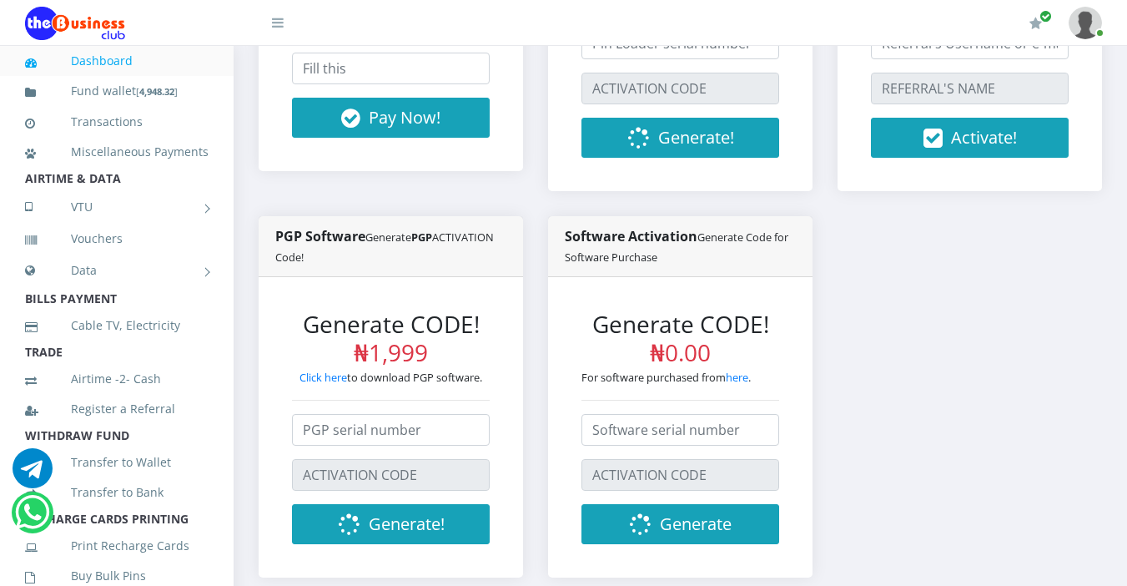
scroll to position [567, 0]
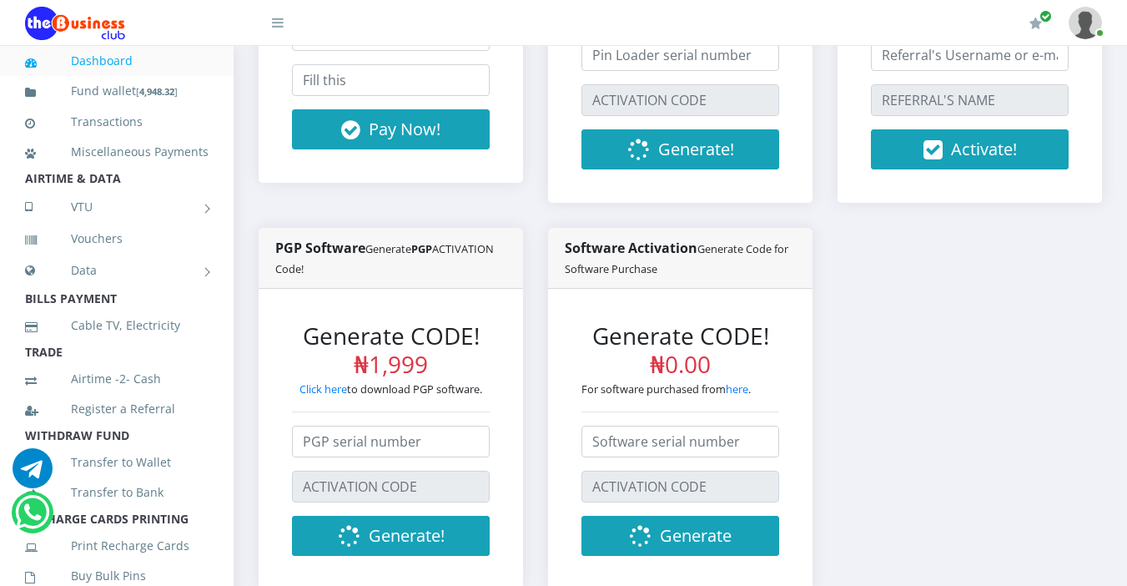
click at [128, 190] on li "AIRTIME & DATA" at bounding box center [117, 178] width 234 height 23
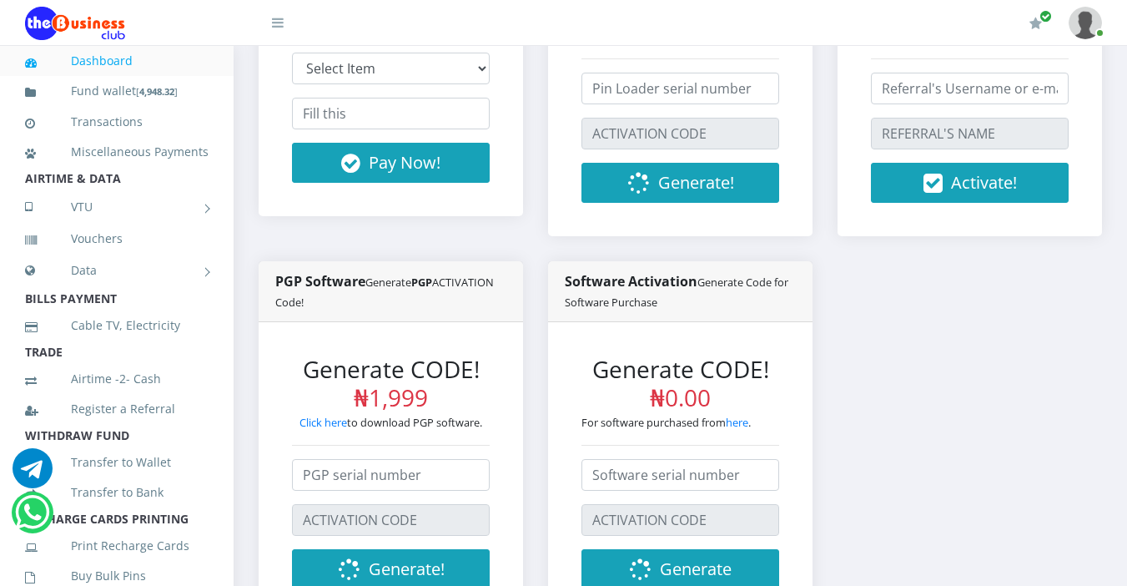
scroll to position [501, 0]
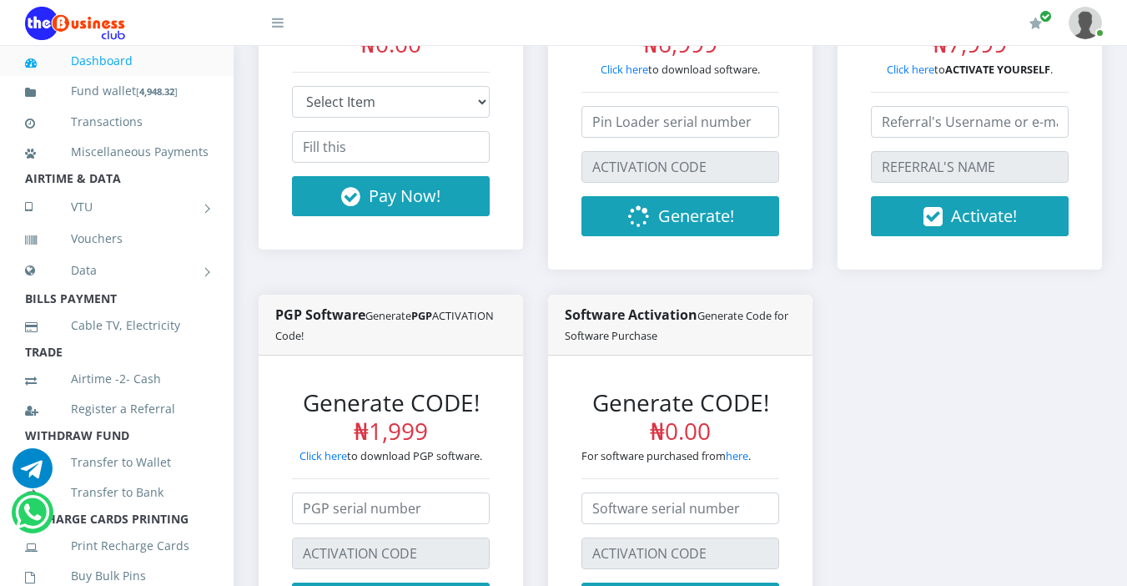
click at [128, 190] on li "AIRTIME & DATA" at bounding box center [117, 178] width 234 height 23
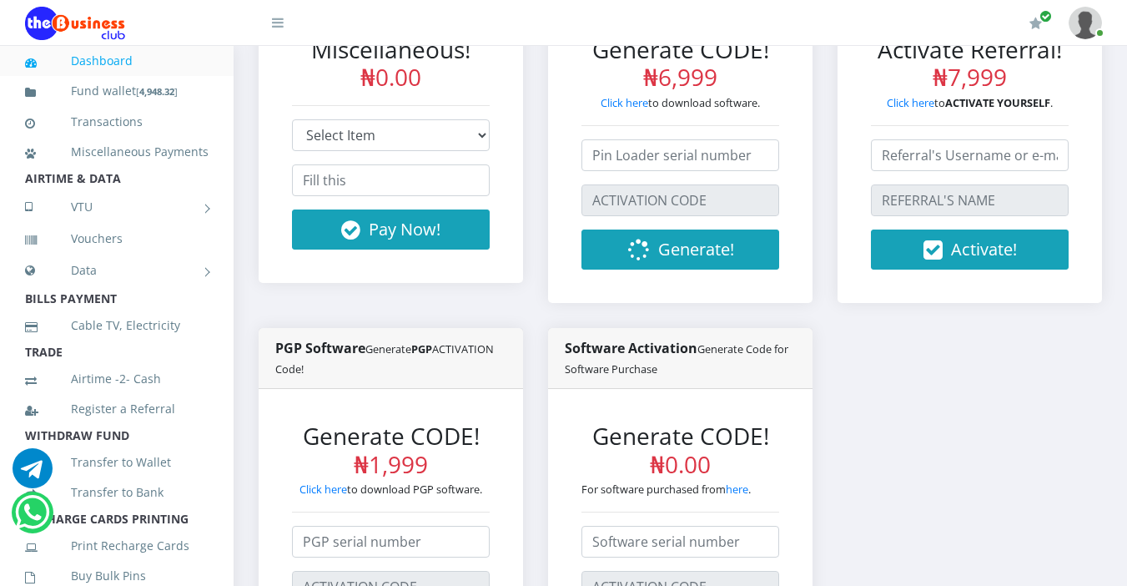
click at [126, 190] on li "AIRTIME & DATA" at bounding box center [117, 178] width 234 height 23
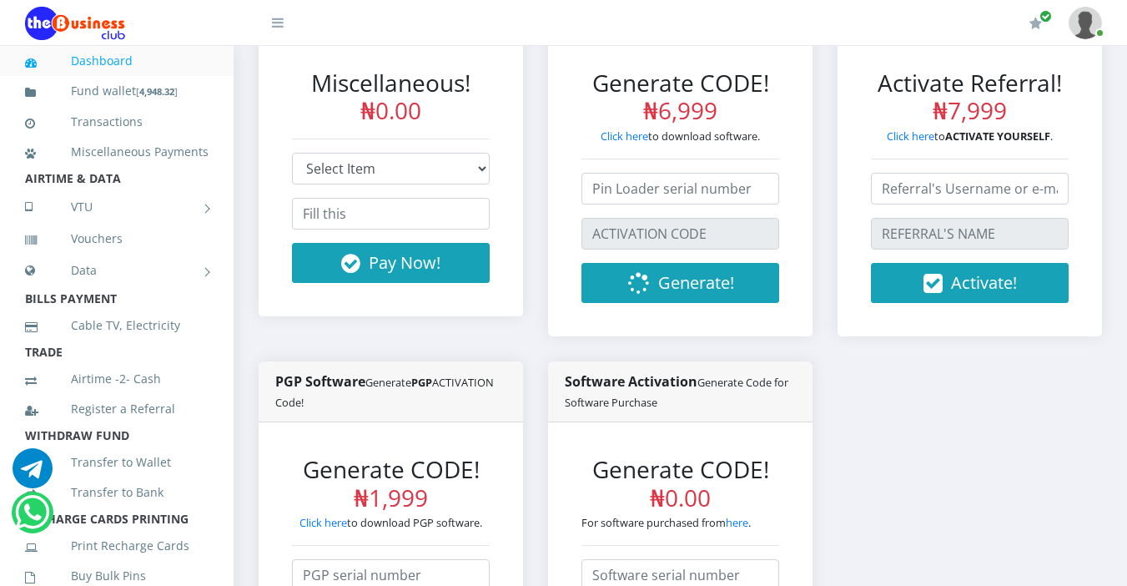
click at [125, 190] on li "AIRTIME & DATA" at bounding box center [117, 178] width 234 height 23
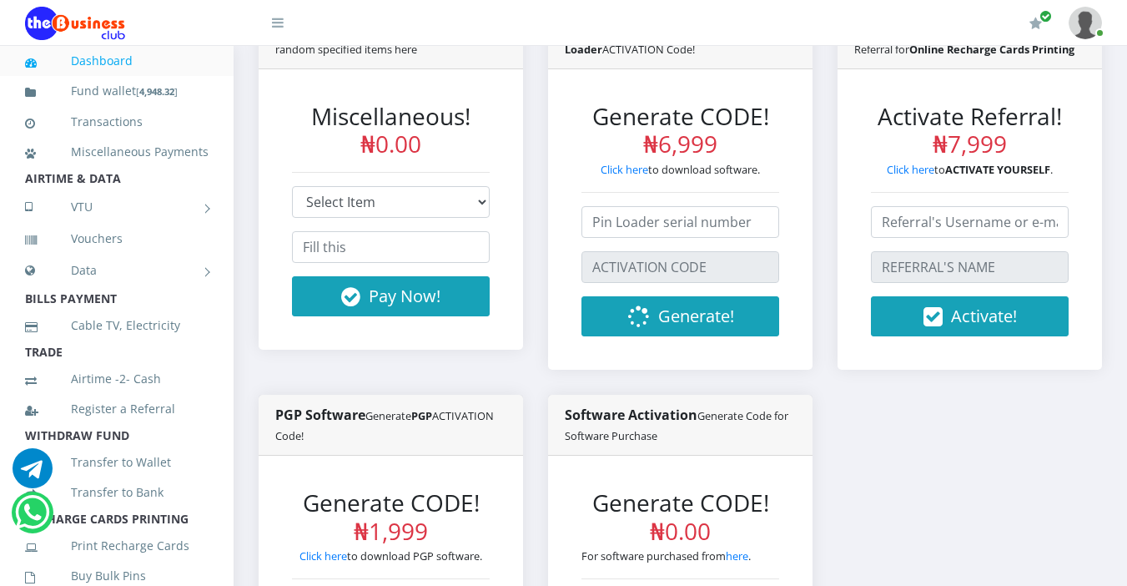
click at [122, 190] on li "AIRTIME & DATA" at bounding box center [117, 178] width 234 height 23
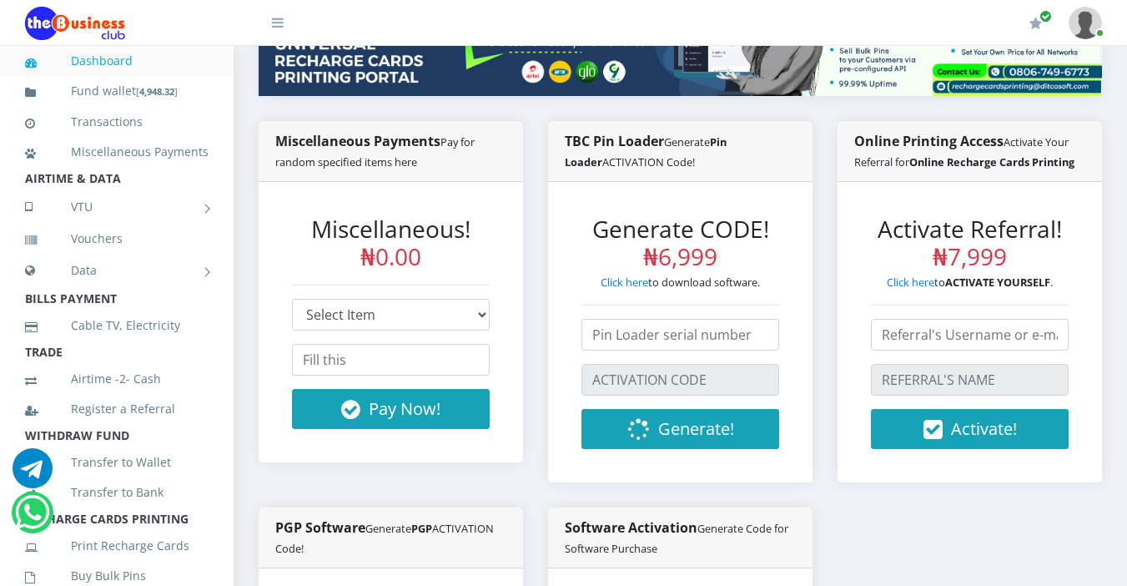
scroll to position [267, 0]
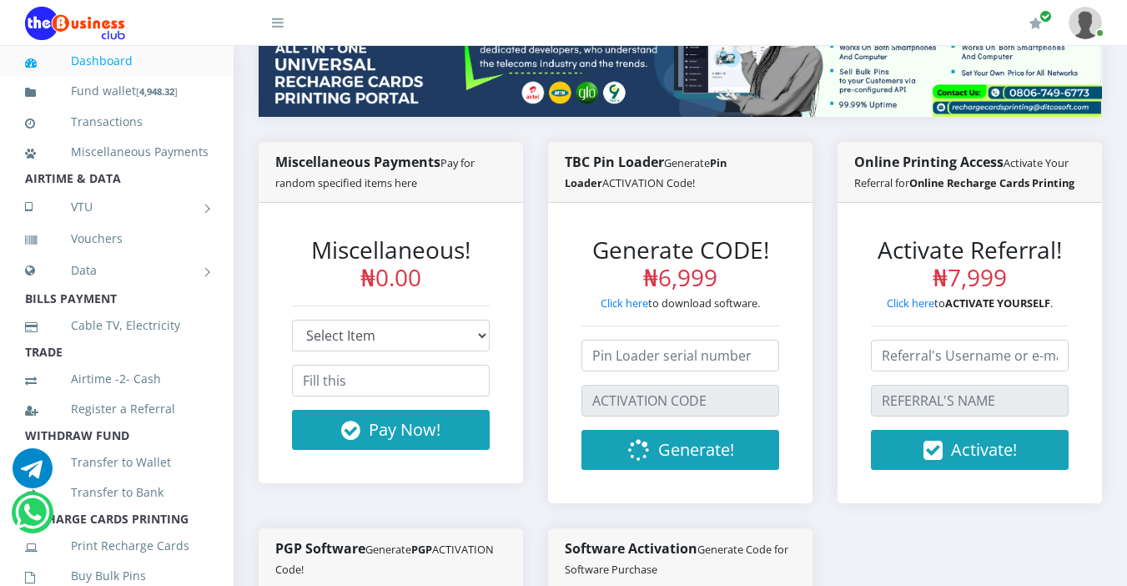
click at [135, 310] on li "BILLS PAYMENT" at bounding box center [117, 298] width 234 height 23
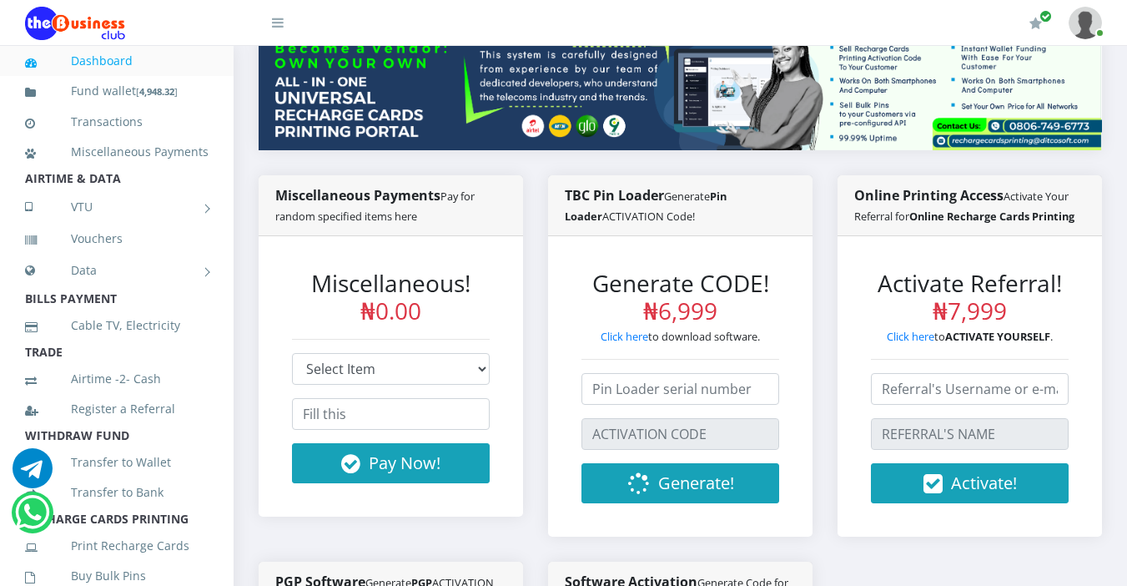
click at [135, 310] on li "BILLS PAYMENT" at bounding box center [117, 298] width 234 height 23
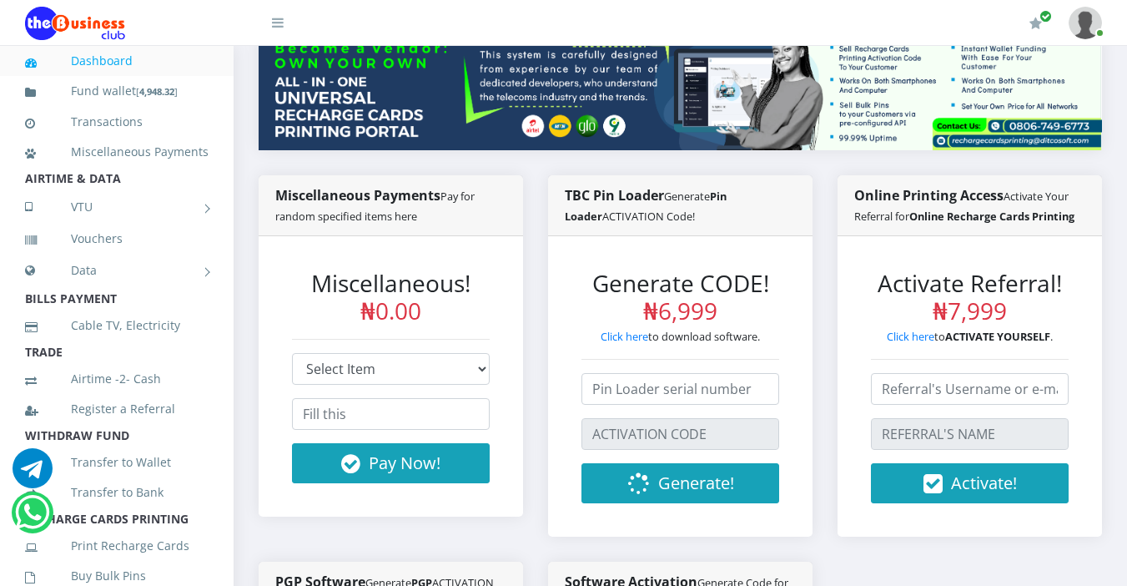
click at [111, 310] on li "BILLS PAYMENT" at bounding box center [117, 298] width 234 height 23
click at [125, 310] on li "BILLS PAYMENT" at bounding box center [117, 298] width 234 height 23
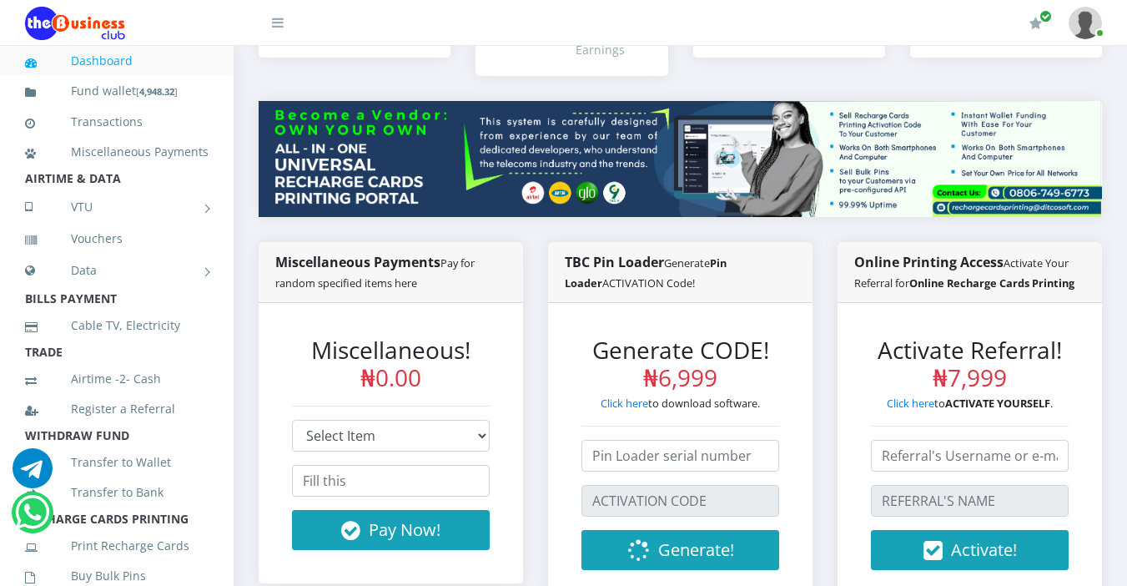
scroll to position [134, 0]
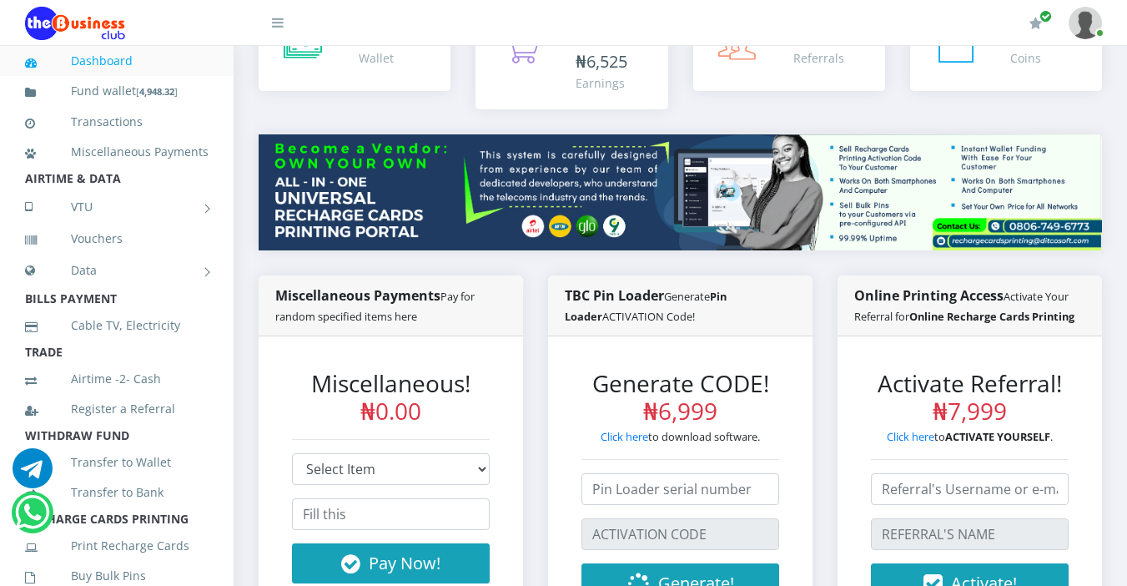
click at [131, 310] on li "BILLS PAYMENT" at bounding box center [117, 298] width 234 height 23
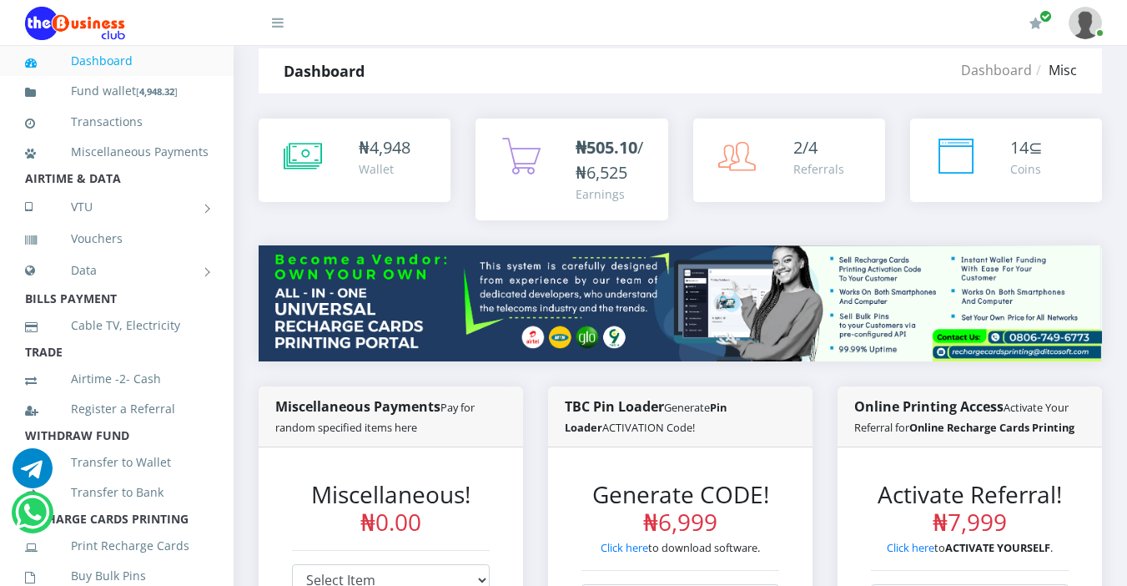
scroll to position [0, 0]
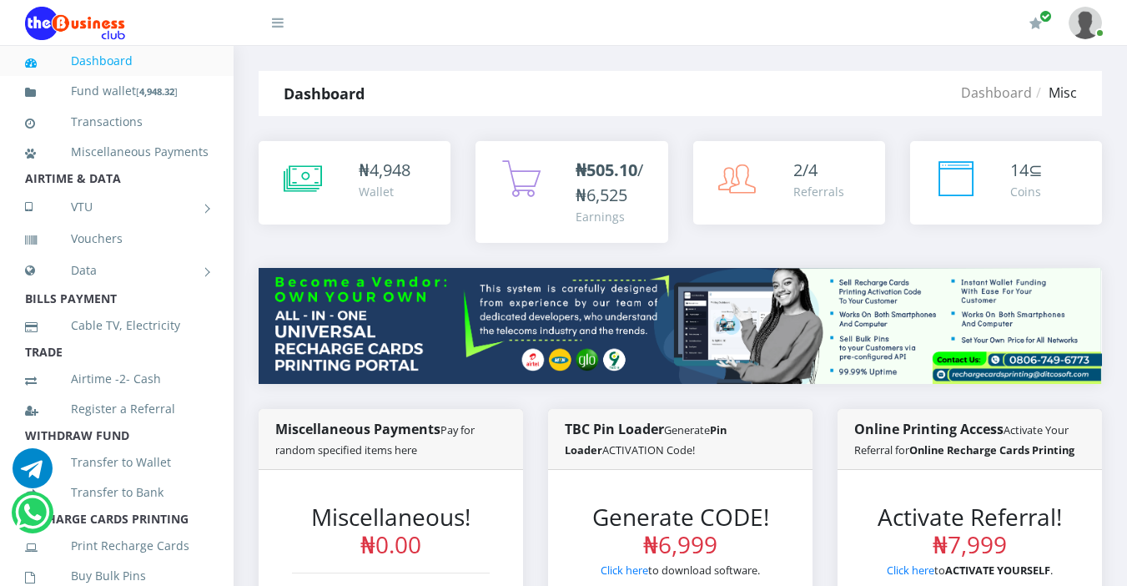
click at [121, 190] on li "AIRTIME & DATA" at bounding box center [117, 178] width 234 height 23
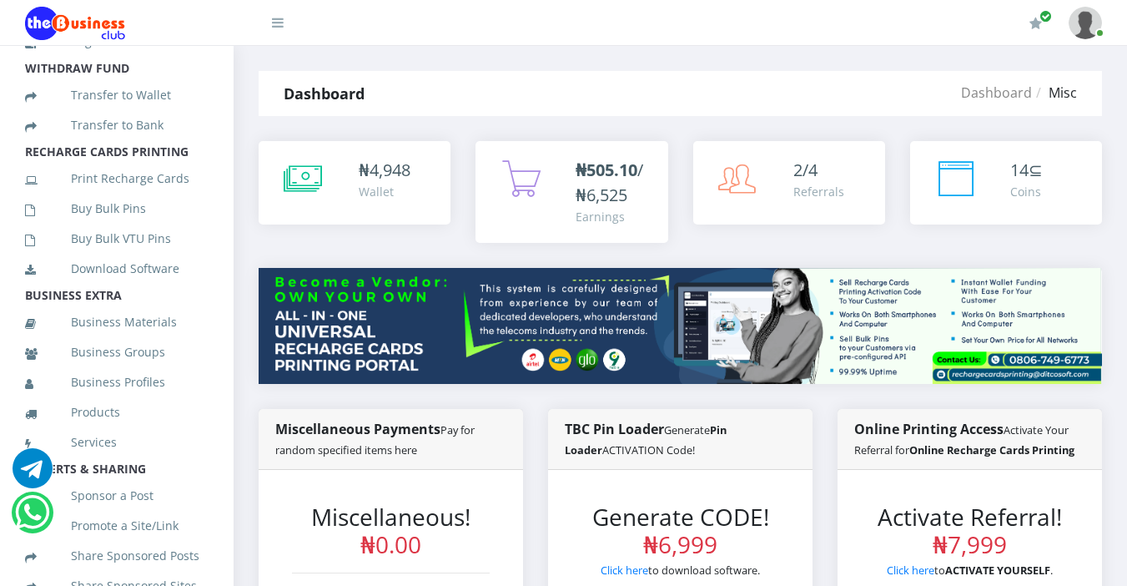
scroll to position [401, 0]
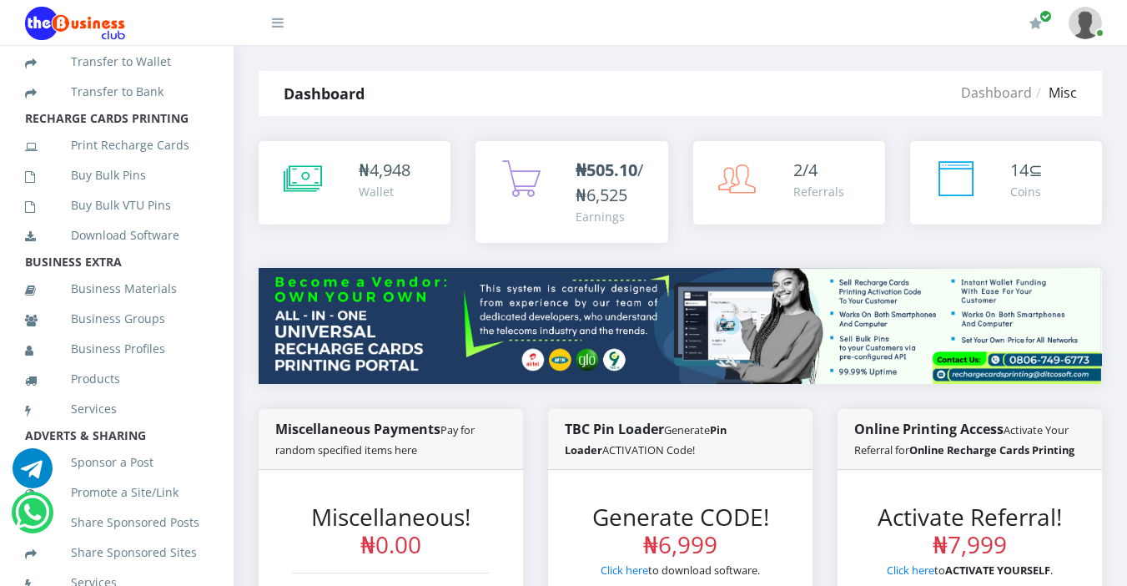
click at [121, 194] on link "Buy Bulk Pins" at bounding box center [117, 175] width 184 height 38
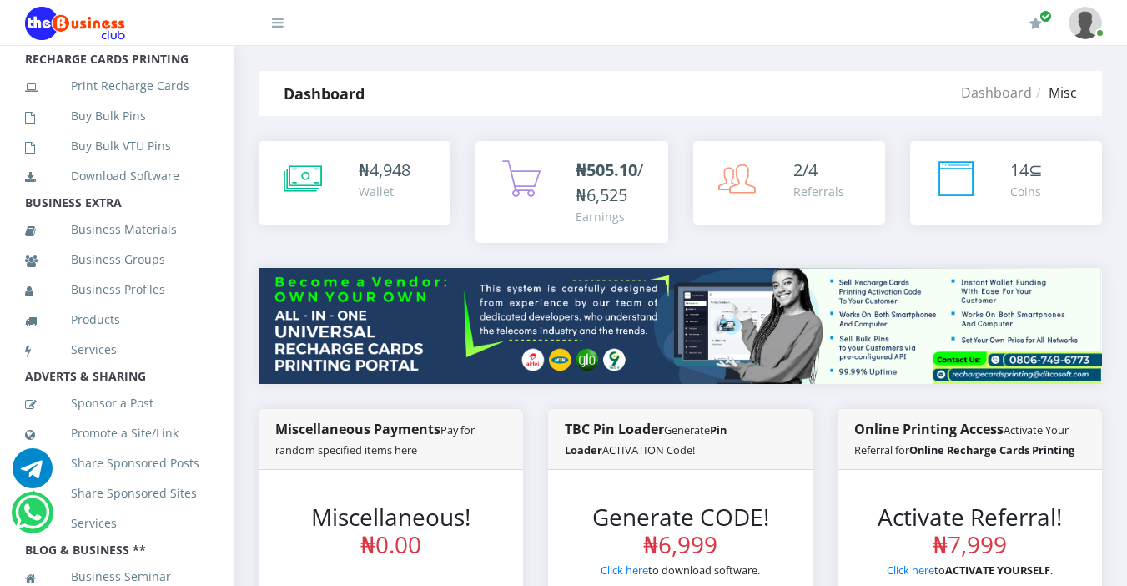
scroll to position [467, 0]
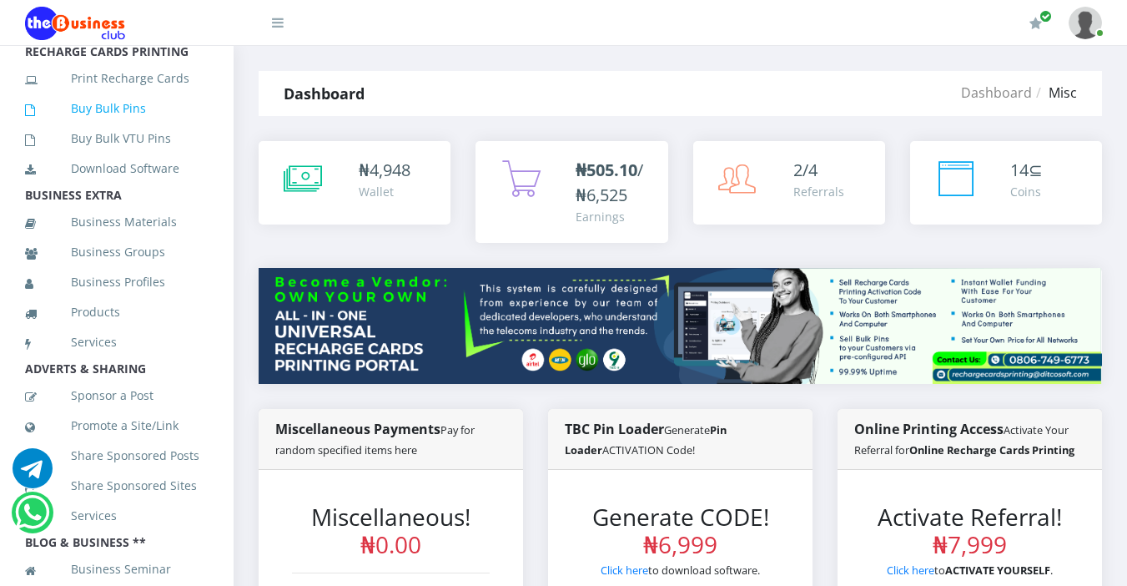
click at [137, 128] on link "Buy Bulk Pins" at bounding box center [117, 108] width 184 height 38
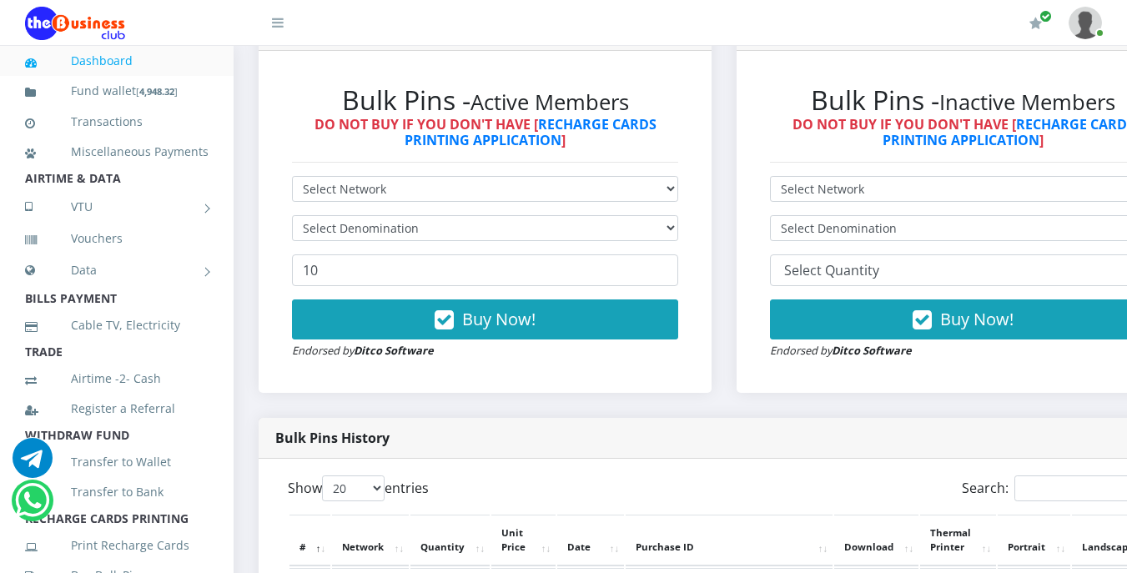
scroll to position [567, 0]
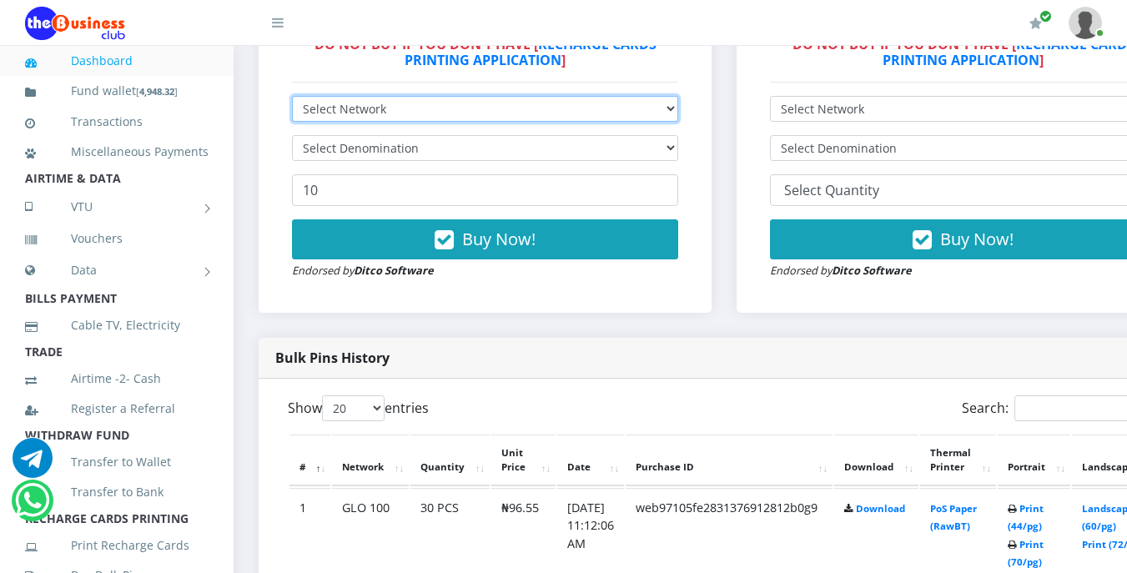
click at [380, 122] on select "Select Network MTN Globacom 9Mobile Airtel" at bounding box center [485, 109] width 386 height 26
select select "Glo"
click at [292, 98] on select "Select Network MTN Globacom 9Mobile Airtel" at bounding box center [485, 109] width 386 height 26
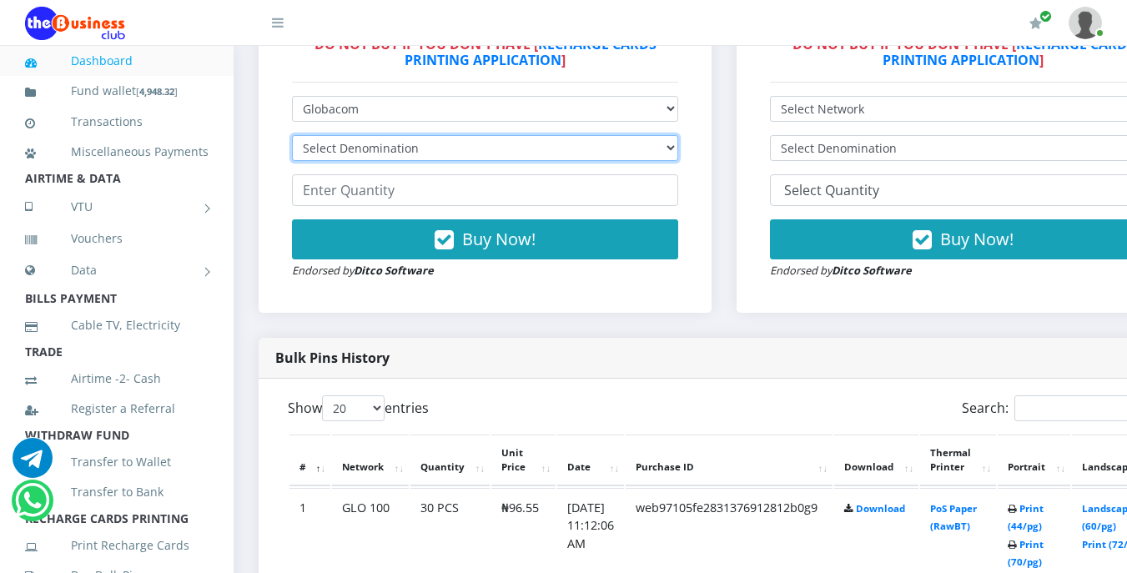
click at [402, 149] on select "Select Denomination Glo NGN100 - ₦96.55 Glo NGN200 - ₦193.10 Glo NGN500 - ₦482.…" at bounding box center [485, 148] width 386 height 26
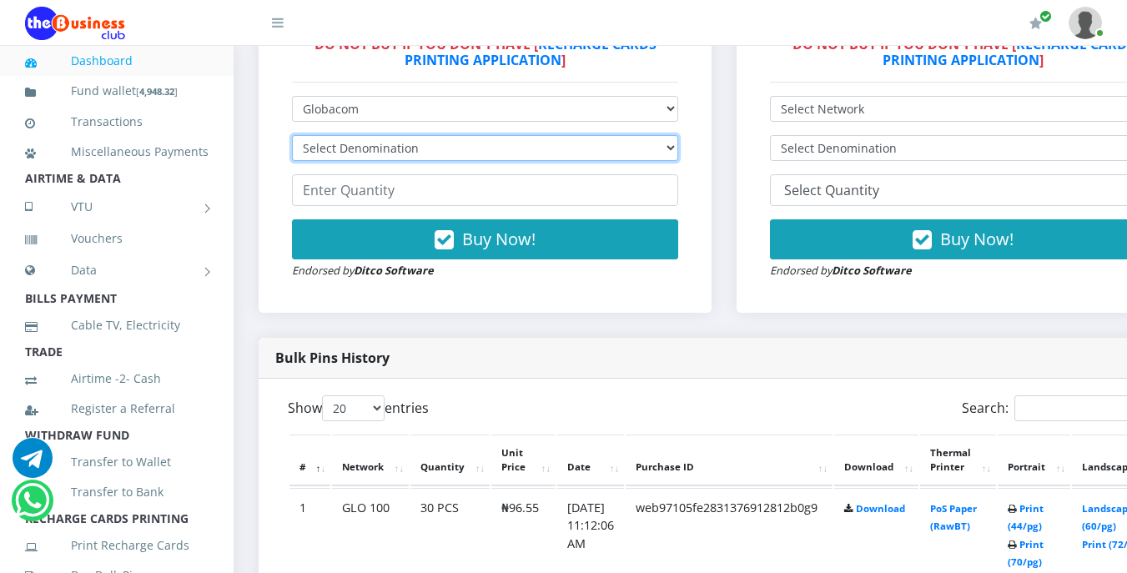
select select "482.75-500"
click at [292, 138] on select "Select Denomination Glo NGN100 - ₦96.55 Glo NGN200 - ₦193.10 Glo NGN500 - ₦482.…" at bounding box center [485, 148] width 386 height 26
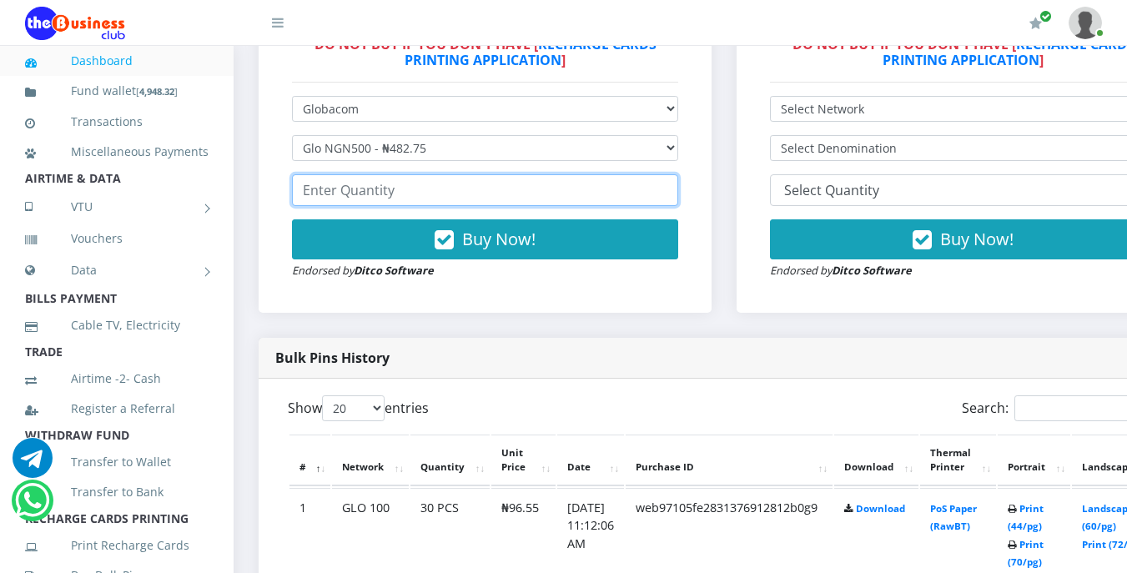
click at [411, 201] on input "number" at bounding box center [485, 190] width 386 height 32
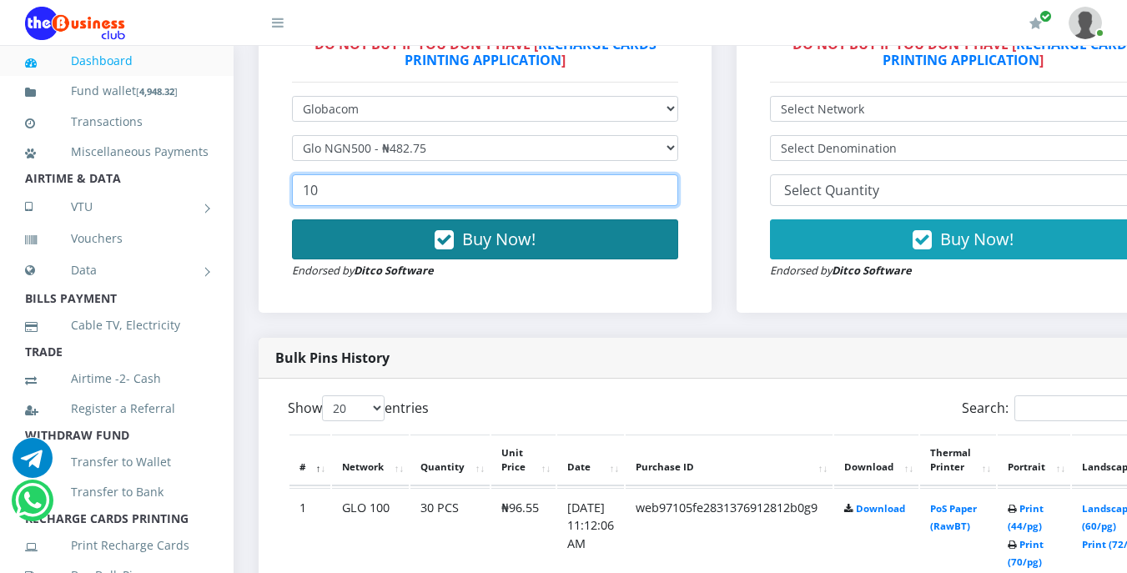
type input "10"
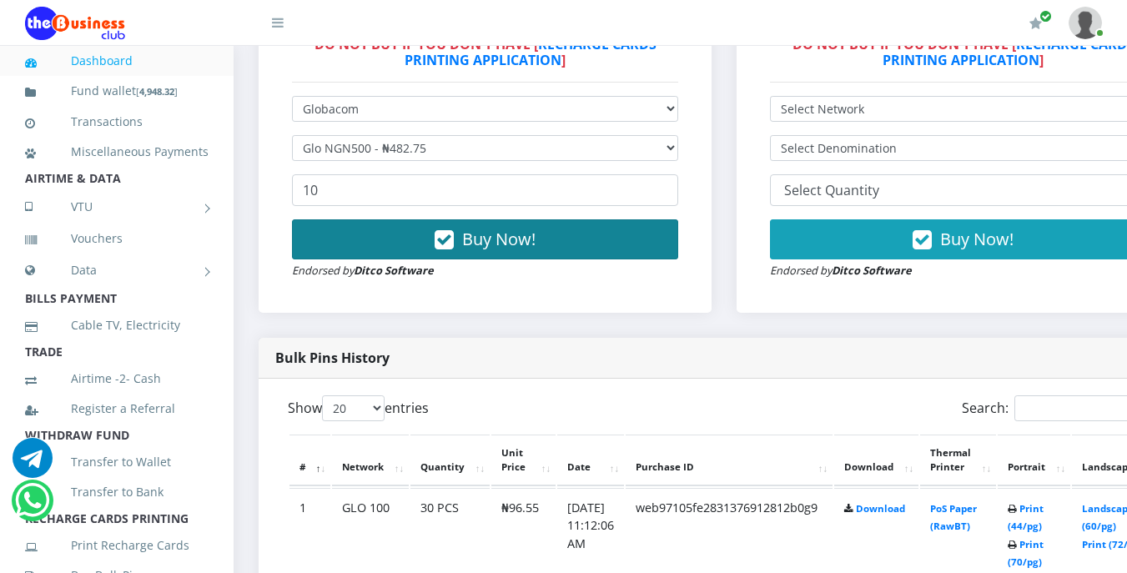
click at [462, 234] on button "Buy Now!" at bounding box center [485, 239] width 386 height 40
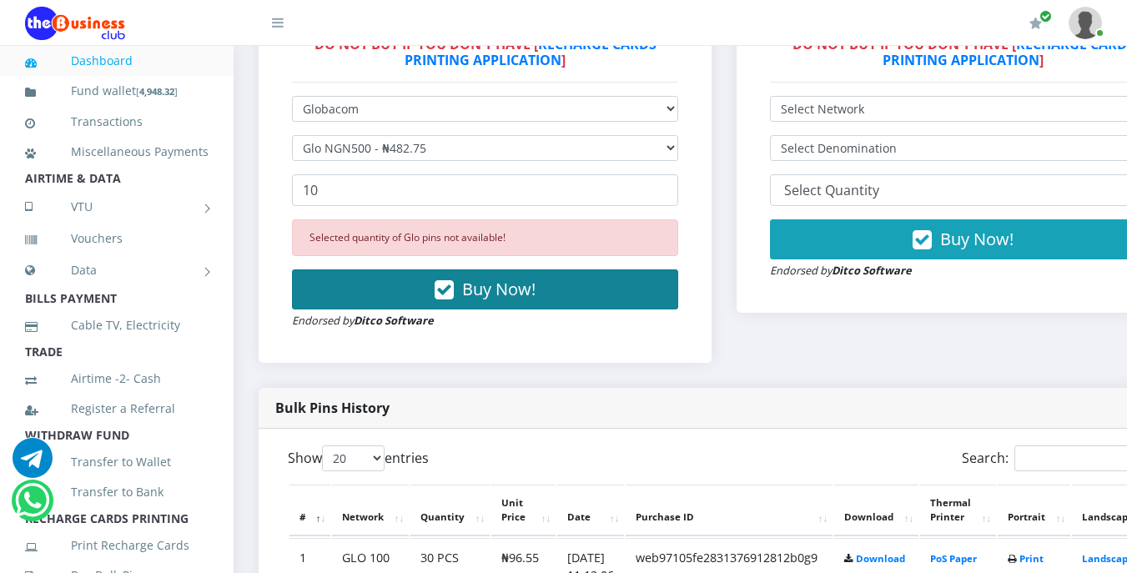
click at [476, 286] on span "Buy Now!" at bounding box center [498, 289] width 73 height 23
